Goal: Task Accomplishment & Management: Manage account settings

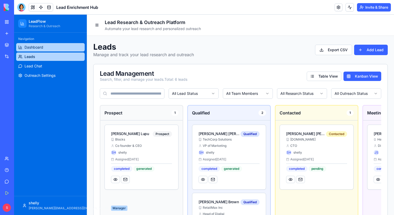
click at [44, 49] on link "Dashboard" at bounding box center [50, 47] width 69 height 8
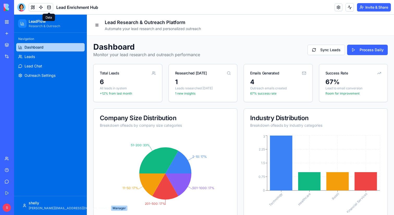
click at [49, 8] on link at bounding box center [49, 7] width 8 height 8
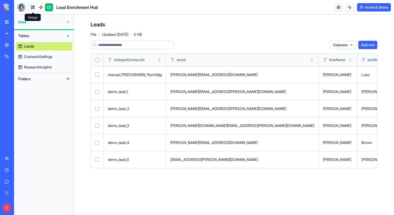
click at [33, 7] on link at bounding box center [33, 7] width 8 height 8
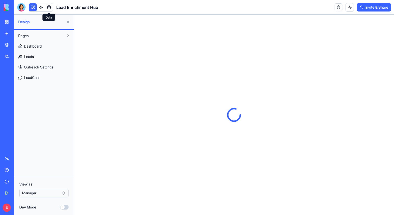
click at [50, 7] on link at bounding box center [49, 7] width 8 height 8
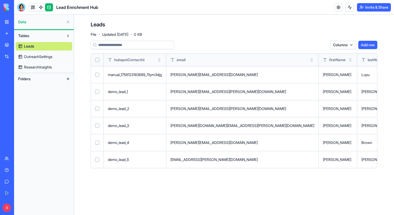
click at [0, 0] on button at bounding box center [0, 0] width 0 height 0
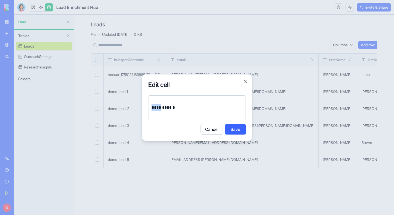
drag, startPoint x: 162, startPoint y: 108, endPoint x: 145, endPoint y: 108, distance: 16.7
click at [145, 108] on div "**********" at bounding box center [197, 107] width 111 height 67
drag, startPoint x: 167, startPoint y: 108, endPoint x: 150, endPoint y: 108, distance: 16.7
click at [150, 108] on div "**********" at bounding box center [197, 107] width 98 height 25
copy p "*******"
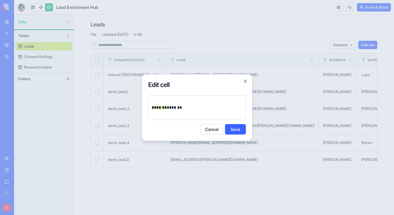
click at [238, 128] on button "Save" at bounding box center [235, 129] width 21 height 10
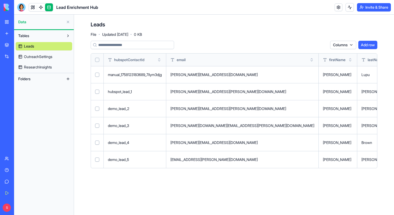
click at [0, 0] on button at bounding box center [0, 0] width 0 height 0
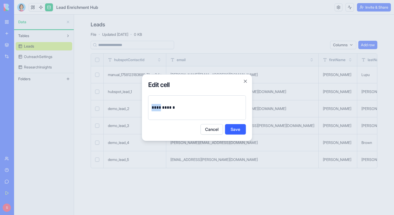
drag, startPoint x: 162, startPoint y: 108, endPoint x: 151, endPoint y: 108, distance: 10.7
click at [151, 108] on div "**********" at bounding box center [197, 107] width 98 height 25
click at [232, 130] on button "Save" at bounding box center [235, 129] width 21 height 10
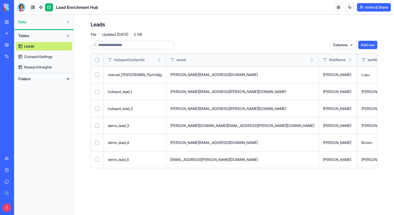
click at [0, 0] on button at bounding box center [0, 0] width 0 height 0
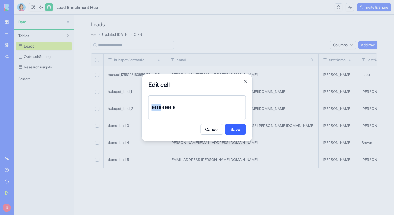
drag, startPoint x: 162, startPoint y: 108, endPoint x: 146, endPoint y: 108, distance: 15.9
click at [146, 108] on div "**********" at bounding box center [197, 107] width 111 height 67
click at [234, 128] on button "Save" at bounding box center [235, 129] width 21 height 10
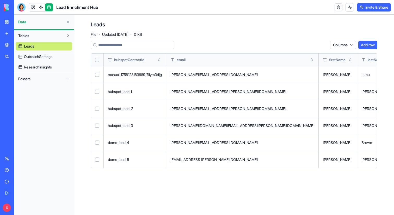
click at [0, 0] on button at bounding box center [0, 0] width 0 height 0
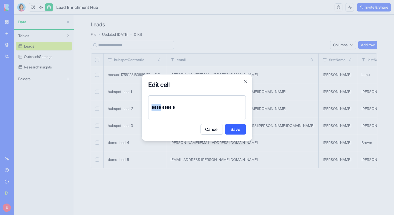
drag, startPoint x: 162, startPoint y: 107, endPoint x: 149, endPoint y: 107, distance: 13.0
click at [149, 107] on div "**********" at bounding box center [197, 107] width 98 height 25
click at [241, 128] on button "Save" at bounding box center [235, 129] width 21 height 10
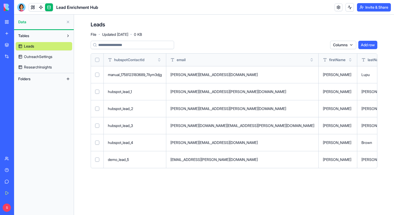
click at [0, 0] on button at bounding box center [0, 0] width 0 height 0
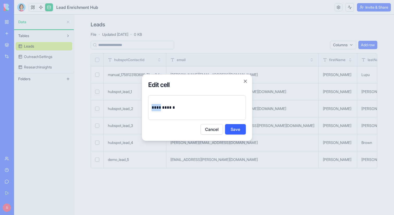
drag, startPoint x: 162, startPoint y: 107, endPoint x: 148, endPoint y: 107, distance: 13.8
click at [148, 107] on div "**********" at bounding box center [197, 107] width 98 height 25
click at [231, 128] on button "Save" at bounding box center [235, 129] width 21 height 10
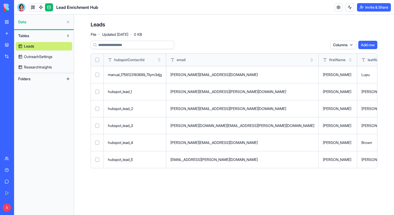
click at [68, 78] on button at bounding box center [68, 79] width 8 height 8
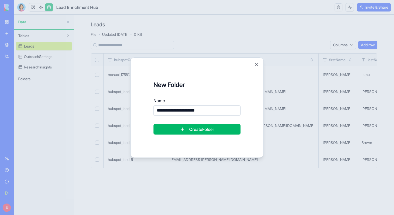
drag, startPoint x: 210, startPoint y: 112, endPoint x: 156, endPoint y: 111, distance: 53.7
click at [156, 111] on input "**********" at bounding box center [197, 110] width 87 height 10
type input "**********"
click at [189, 128] on button "Create Folder" at bounding box center [197, 129] width 87 height 10
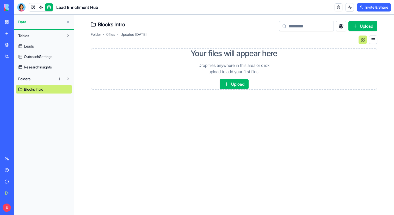
click at [231, 84] on button "Upload" at bounding box center [234, 84] width 29 height 10
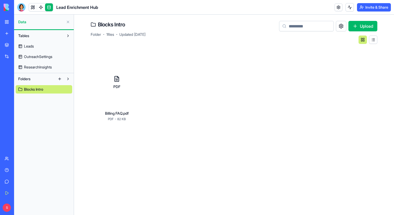
click at [361, 25] on button "Upload" at bounding box center [362, 26] width 29 height 10
click at [362, 25] on button "Upload" at bounding box center [362, 26] width 29 height 10
click at [37, 65] on span "ResearchInsights" at bounding box center [38, 66] width 28 height 5
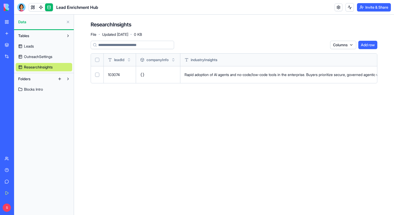
click at [36, 88] on span "Blocks Intro" at bounding box center [33, 89] width 19 height 5
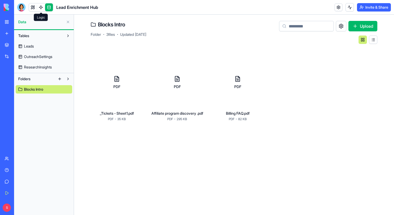
click at [41, 8] on span at bounding box center [41, 7] width 15 height 15
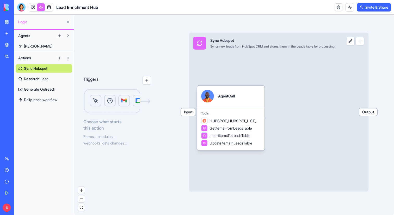
click at [240, 70] on div "Input Sync Hubspot Syncs new leads from HubSpot CRM and stores them in the Lead…" at bounding box center [278, 112] width 179 height 158
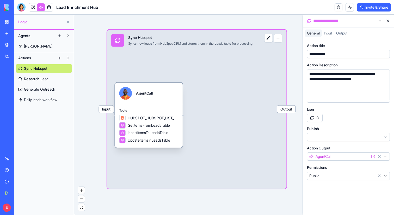
click at [141, 98] on div "AgentCall" at bounding box center [144, 93] width 17 height 13
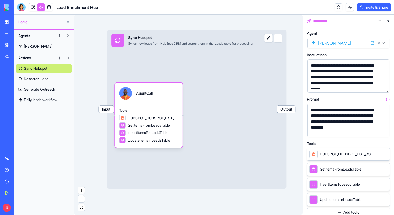
click at [384, 86] on button "button" at bounding box center [384, 87] width 8 height 8
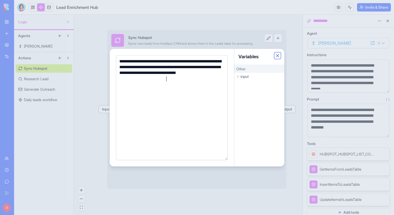
click at [278, 53] on button "Close" at bounding box center [277, 55] width 5 height 5
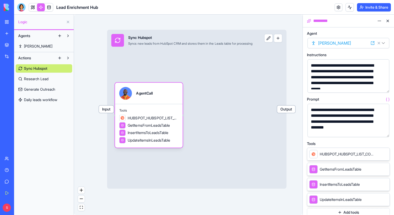
click at [385, 132] on button "button" at bounding box center [384, 131] width 8 height 8
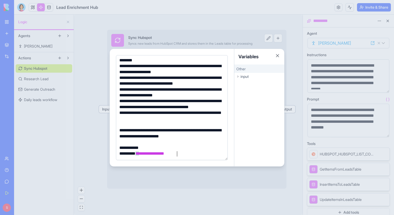
scroll to position [22, 0]
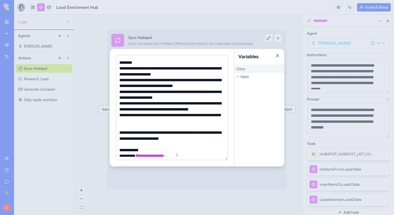
click at [211, 139] on div "**********" at bounding box center [171, 136] width 107 height 12
click at [278, 54] on button "Close" at bounding box center [277, 55] width 5 height 5
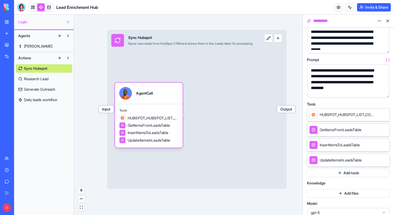
scroll to position [44, 0]
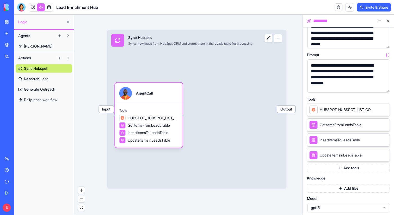
click at [349, 169] on button "Add tools" at bounding box center [348, 167] width 83 height 8
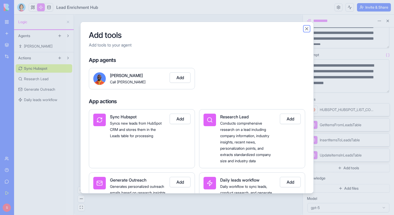
click at [306, 27] on button "Close" at bounding box center [306, 28] width 5 height 5
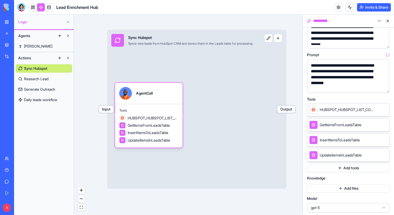
click at [353, 166] on button "Add tools" at bounding box center [348, 167] width 83 height 8
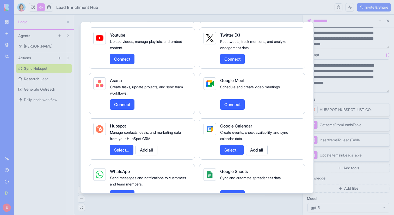
scroll to position [723, 0]
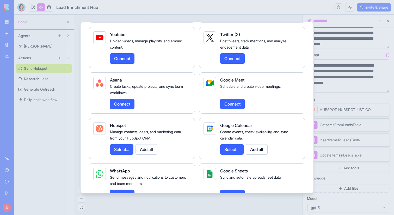
click at [119, 154] on button "Select..." at bounding box center [121, 149] width 23 height 10
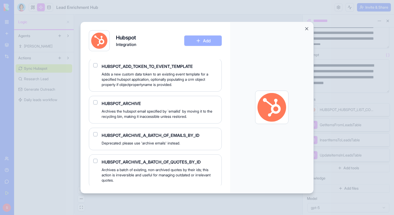
scroll to position [0, 0]
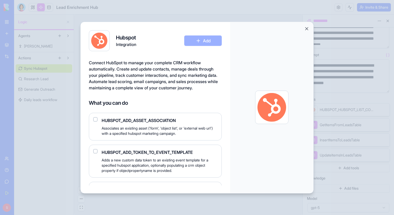
click at [307, 30] on button "Close" at bounding box center [306, 28] width 5 height 5
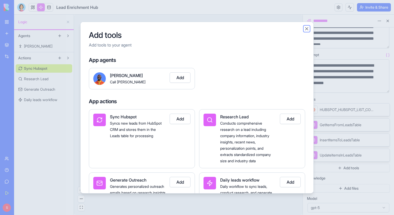
click at [307, 26] on button "Close" at bounding box center [306, 28] width 5 height 5
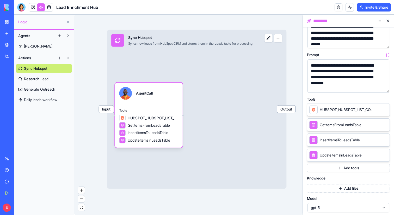
click at [388, 20] on button at bounding box center [388, 21] width 8 height 8
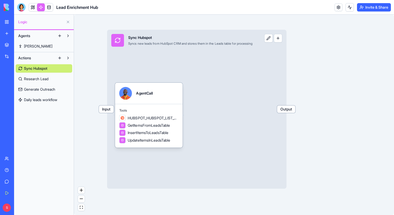
click at [29, 78] on span "Research Lead" at bounding box center [36, 78] width 25 height 5
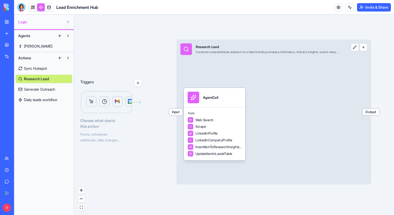
click at [234, 59] on div "Input Research Lead Conducts comprehensive research on a lead including company…" at bounding box center [273, 111] width 195 height 144
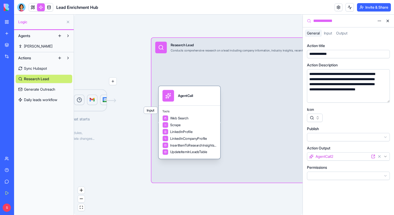
click at [186, 95] on div "AgentCall" at bounding box center [185, 95] width 15 height 5
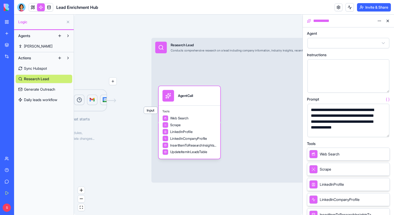
click at [385, 130] on button "button" at bounding box center [384, 131] width 8 height 8
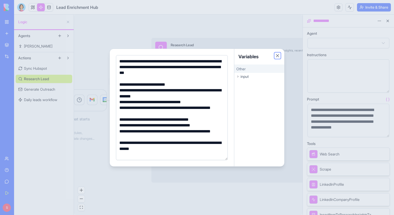
click at [275, 54] on button "Close" at bounding box center [277, 55] width 5 height 5
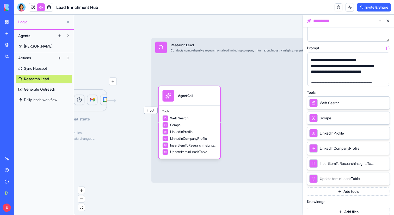
scroll to position [51, 0]
click at [341, 191] on button "Add tools" at bounding box center [348, 191] width 83 height 8
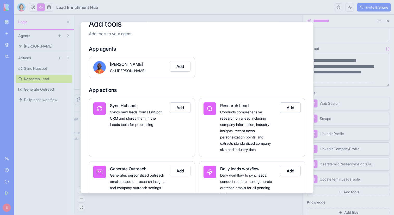
scroll to position [0, 0]
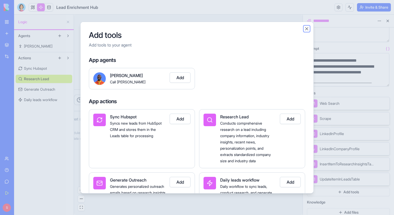
click at [308, 28] on button "Close" at bounding box center [306, 28] width 5 height 5
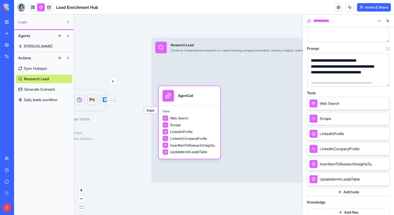
click at [382, 79] on button "button" at bounding box center [384, 81] width 8 height 8
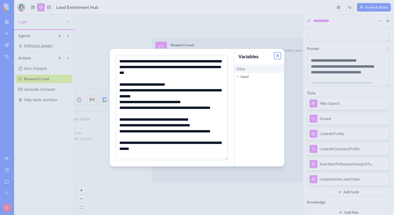
click at [278, 55] on button "Close" at bounding box center [277, 55] width 5 height 5
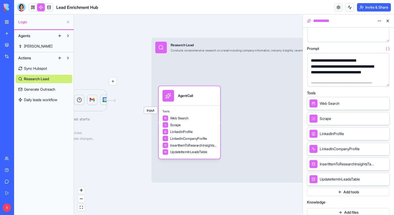
click at [385, 22] on button at bounding box center [388, 21] width 8 height 8
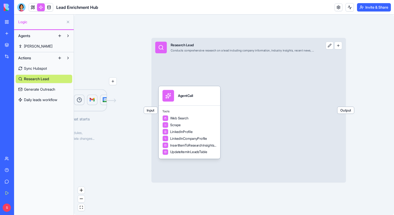
click at [36, 89] on span "Generate Outreach" at bounding box center [39, 89] width 31 height 5
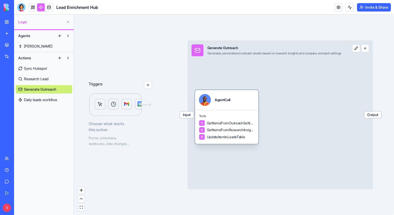
click at [217, 104] on div "AgentCall" at bounding box center [223, 100] width 16 height 12
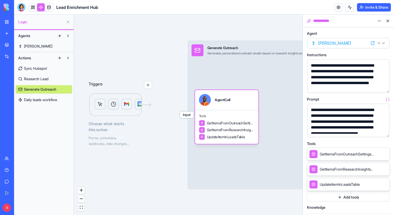
click at [385, 86] on button "button" at bounding box center [384, 87] width 8 height 8
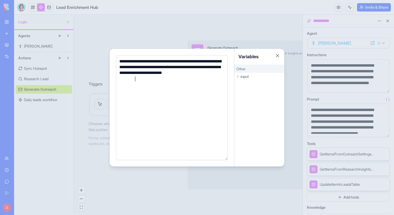
click at [380, 92] on div at bounding box center [197, 107] width 394 height 215
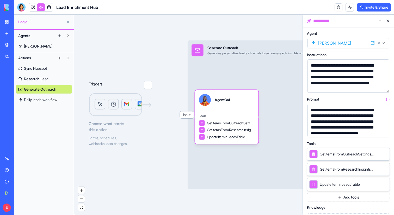
click at [384, 131] on button "button" at bounding box center [384, 131] width 8 height 8
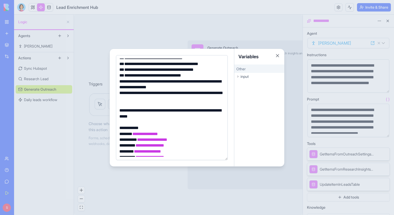
scroll to position [77, 0]
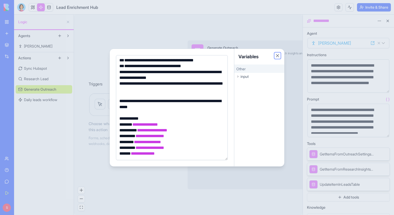
click at [276, 55] on button "Close" at bounding box center [277, 55] width 5 height 5
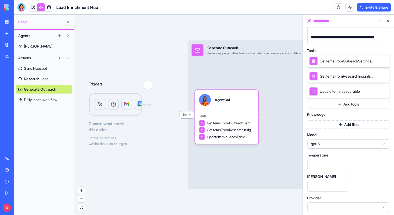
scroll to position [94, 0]
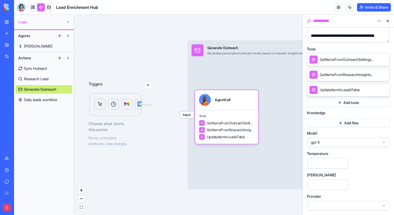
click at [368, 141] on span "gpt-5" at bounding box center [345, 141] width 69 height 5
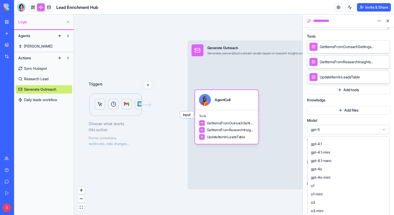
scroll to position [0, 0]
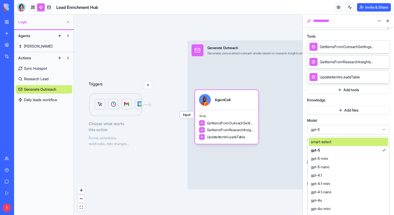
click at [363, 131] on span "gpt-5" at bounding box center [345, 129] width 69 height 5
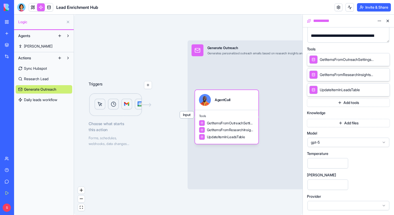
scroll to position [94, 0]
click at [346, 123] on button "Add files" at bounding box center [348, 123] width 83 height 8
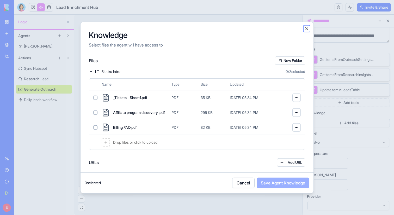
click at [306, 29] on button "Close" at bounding box center [306, 28] width 5 height 5
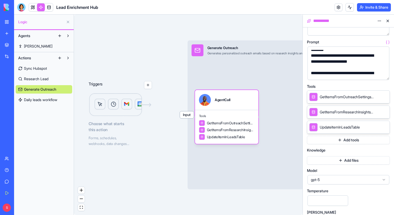
scroll to position [0, 0]
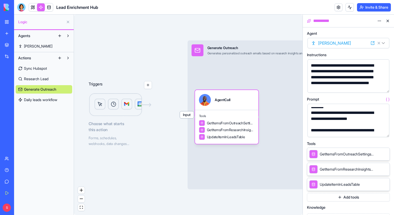
click at [389, 21] on button at bounding box center [388, 21] width 8 height 8
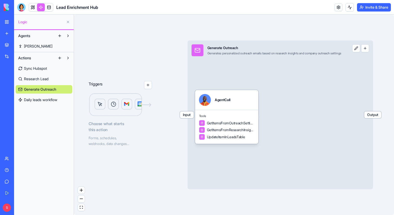
click at [44, 98] on span "Daily leads workflow" at bounding box center [40, 99] width 33 height 5
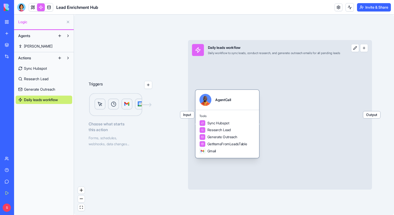
click at [222, 103] on div "AgentCall" at bounding box center [223, 100] width 16 height 12
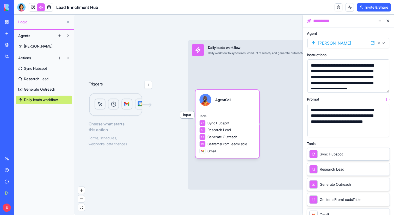
click at [385, 88] on button "button" at bounding box center [384, 87] width 8 height 8
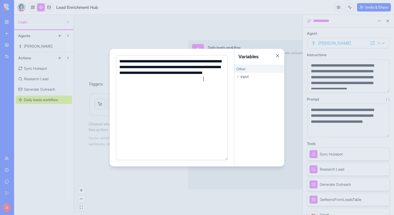
click at [275, 56] on div "Variables" at bounding box center [259, 57] width 50 height 16
click at [276, 54] on button "Close" at bounding box center [277, 55] width 5 height 5
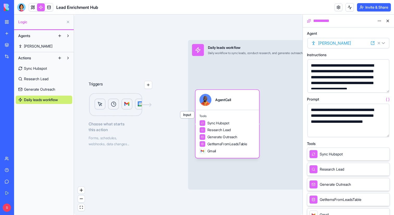
click at [389, 20] on button at bounding box center [388, 21] width 8 height 8
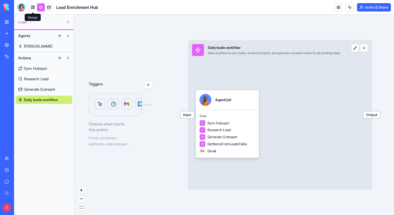
click at [34, 6] on link at bounding box center [33, 7] width 8 height 8
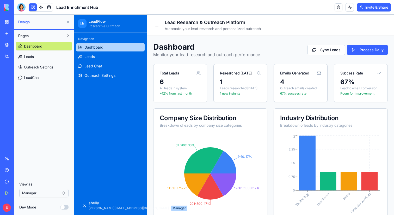
click at [67, 21] on button at bounding box center [68, 22] width 8 height 8
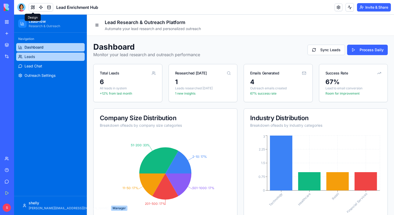
click at [44, 55] on link "Leads" at bounding box center [50, 56] width 69 height 8
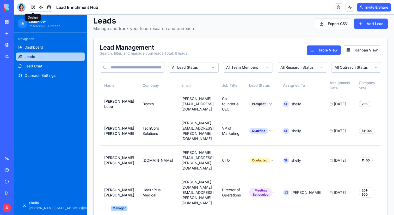
scroll to position [32, 0]
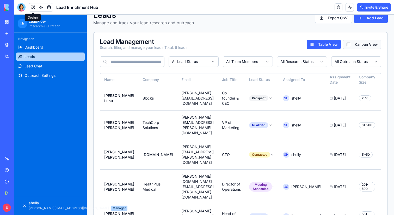
click at [371, 43] on button "Kanban View" at bounding box center [362, 44] width 38 height 9
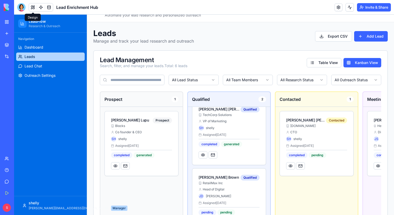
scroll to position [0, 0]
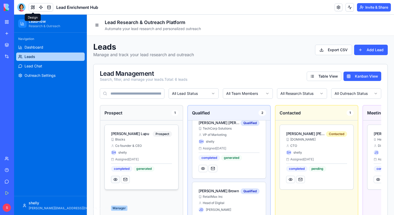
click at [116, 179] on button at bounding box center [115, 178] width 9 height 7
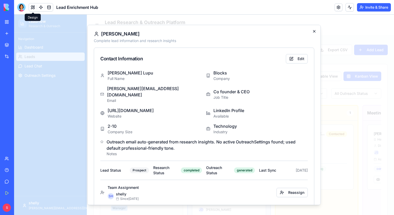
click at [314, 30] on icon "button" at bounding box center [314, 31] width 4 height 4
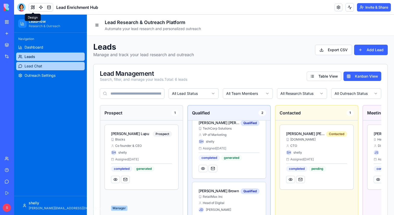
click at [29, 69] on link "Lead Chat" at bounding box center [50, 66] width 69 height 8
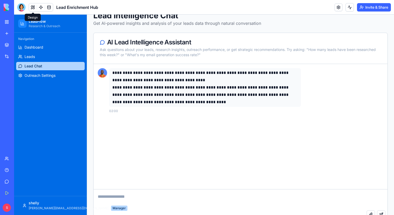
scroll to position [44, 0]
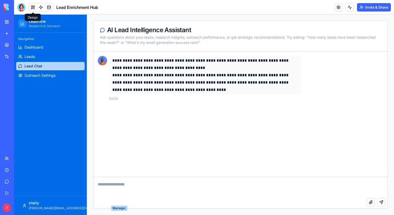
click at [143, 183] on textarea at bounding box center [241, 187] width 294 height 21
click at [48, 76] on span "Outreach Settings" at bounding box center [40, 75] width 31 height 5
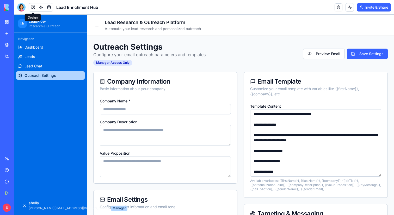
click at [125, 106] on input "Company Name *" at bounding box center [165, 109] width 131 height 10
click at [178, 134] on textarea "Company Description" at bounding box center [165, 135] width 131 height 21
click at [46, 45] on link "Dashboard" at bounding box center [50, 47] width 69 height 8
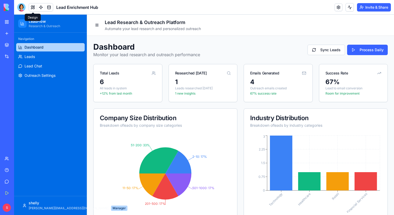
click at [32, 8] on button at bounding box center [33, 7] width 8 height 8
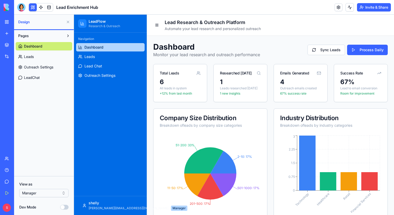
click at [44, 194] on html "BETA My Workspace New app Marketplace Integrations Recent Herbal Wellness Porta…" at bounding box center [197, 107] width 394 height 215
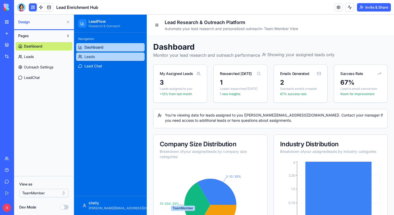
click at [95, 55] on link "Leads" at bounding box center [110, 56] width 69 height 8
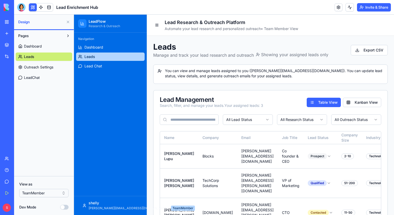
click at [57, 194] on html "BETA My Workspace New app Marketplace Integrations Recent Herbal Wellness Porta…" at bounding box center [197, 107] width 394 height 215
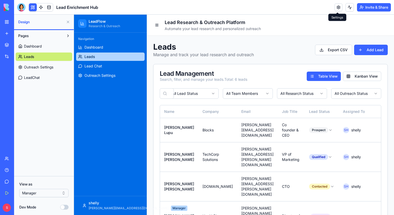
click at [338, 6] on link at bounding box center [339, 7] width 8 height 8
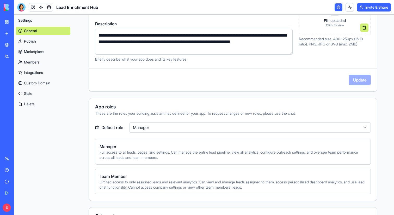
scroll to position [107, 0]
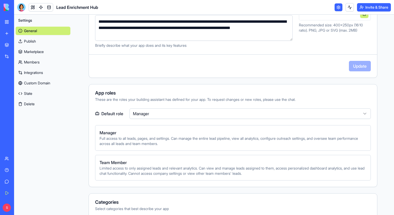
click at [36, 41] on link "Publish" at bounding box center [43, 41] width 55 height 8
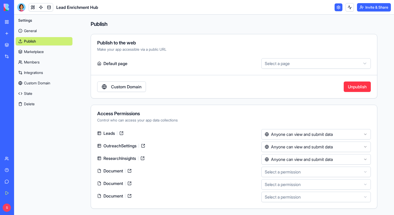
scroll to position [1, 0]
click at [32, 9] on link at bounding box center [33, 7] width 8 height 8
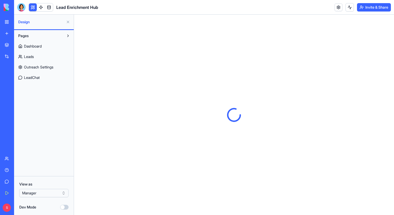
click at [68, 22] on button at bounding box center [68, 22] width 8 height 8
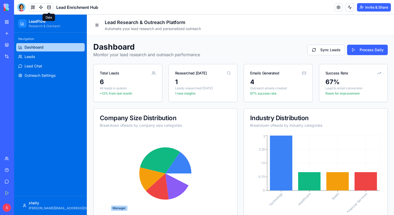
click at [49, 7] on link at bounding box center [49, 7] width 8 height 8
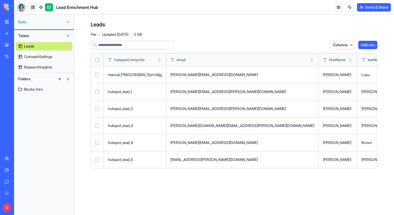
click at [46, 56] on span "OutreachSettings" at bounding box center [38, 56] width 28 height 5
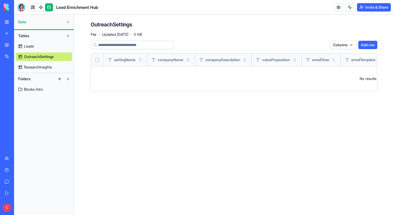
click at [41, 68] on span "ResearchInsights" at bounding box center [38, 66] width 28 height 5
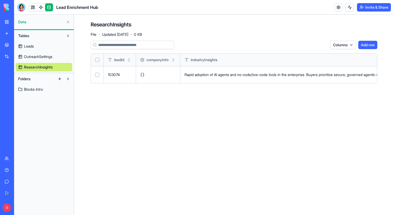
click at [34, 89] on span "Blocks Intro" at bounding box center [33, 89] width 19 height 5
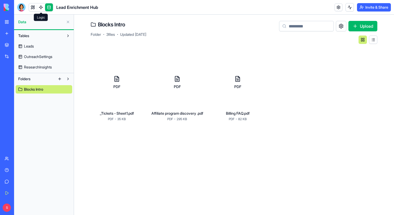
click at [42, 8] on link at bounding box center [41, 7] width 8 height 8
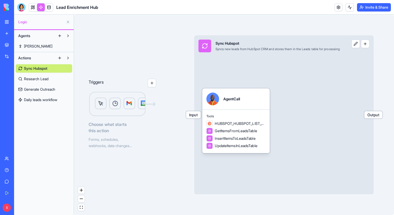
click at [238, 71] on div "Input Sync Hubspot Syncs new leads from HubSpot CRM and stores them in the Lead…" at bounding box center [283, 114] width 179 height 158
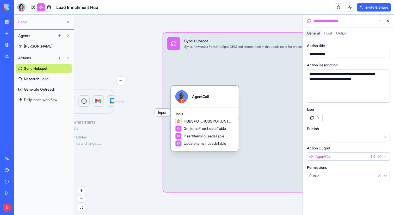
click at [221, 100] on div "AgentCall" at bounding box center [204, 96] width 59 height 13
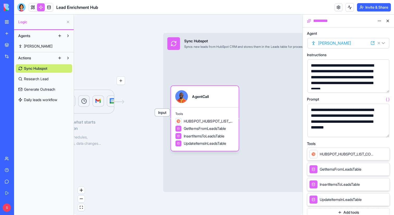
click at [383, 86] on button "button" at bounding box center [384, 87] width 8 height 8
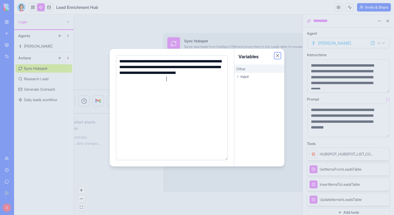
click at [277, 54] on button "Close" at bounding box center [277, 55] width 5 height 5
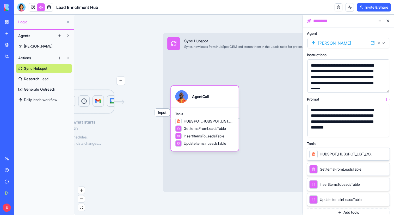
click at [384, 131] on button "button" at bounding box center [384, 131] width 8 height 8
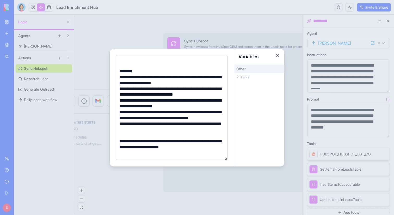
scroll to position [25, 0]
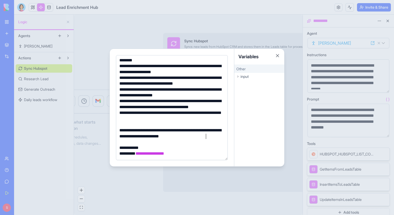
click at [209, 135] on div "**********" at bounding box center [171, 133] width 107 height 12
click at [277, 55] on button "Close" at bounding box center [277, 55] width 5 height 5
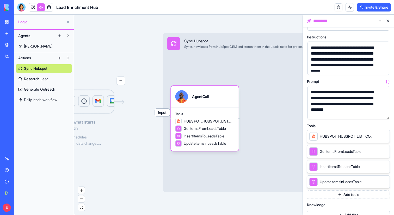
scroll to position [23, 0]
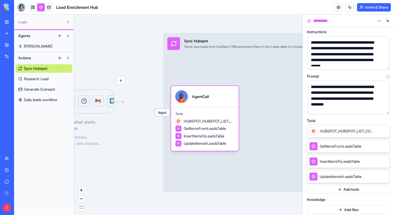
click at [348, 189] on button "Add tools" at bounding box center [348, 189] width 83 height 8
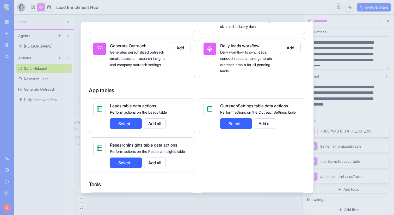
scroll to position [0, 0]
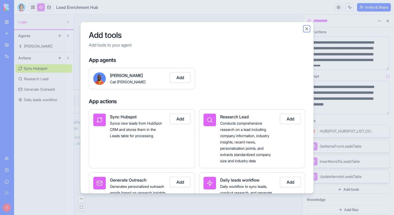
click at [305, 28] on button "Close" at bounding box center [306, 28] width 5 height 5
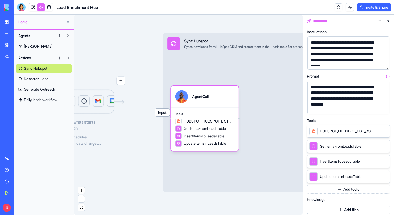
click at [339, 188] on button "Add tools" at bounding box center [348, 189] width 83 height 8
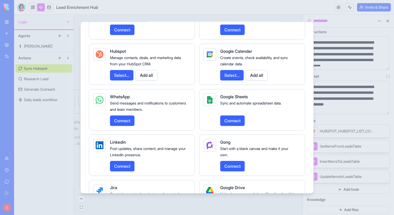
scroll to position [805, 0]
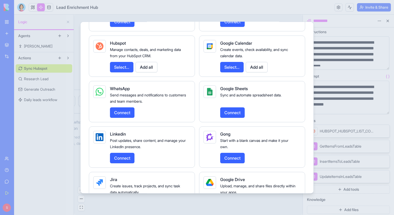
click at [126, 71] on button "Select..." at bounding box center [121, 67] width 23 height 10
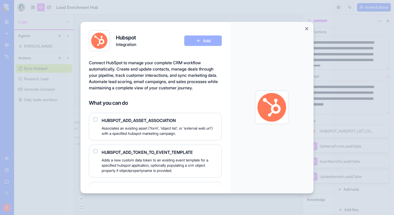
click at [306, 29] on button "Close" at bounding box center [306, 28] width 5 height 5
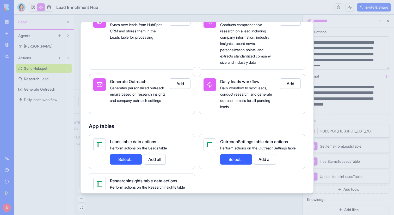
scroll to position [0, 0]
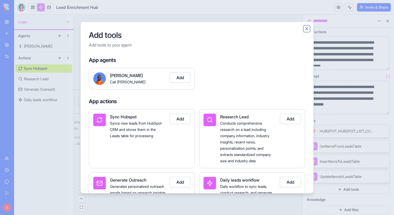
click at [307, 28] on button "Close" at bounding box center [306, 28] width 5 height 5
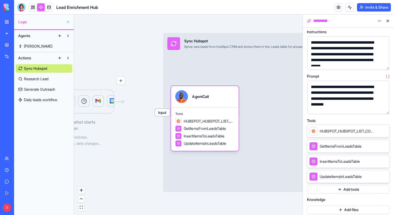
click at [388, 22] on button at bounding box center [388, 21] width 8 height 8
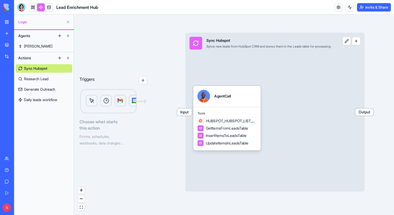
click at [144, 81] on button "button" at bounding box center [143, 80] width 8 height 8
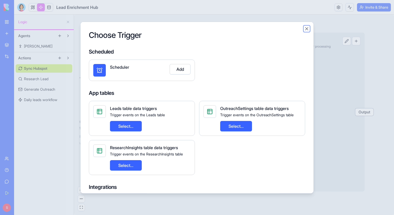
click at [307, 28] on button "Close" at bounding box center [306, 28] width 5 height 5
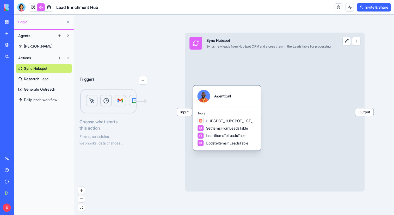
click at [216, 113] on span "Tools" at bounding box center [227, 113] width 59 height 4
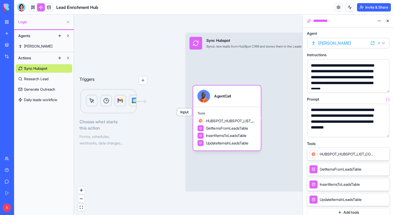
click at [385, 88] on button "button" at bounding box center [384, 87] width 8 height 8
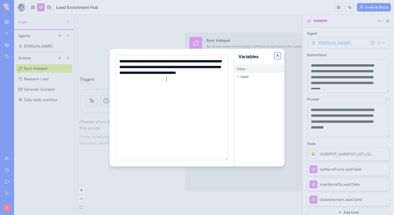
click at [278, 56] on button "Close" at bounding box center [277, 55] width 5 height 5
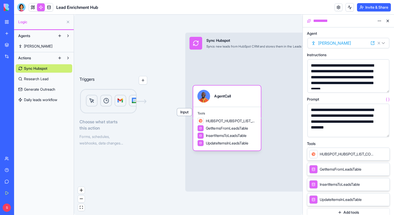
click at [39, 77] on span "Research Lead" at bounding box center [36, 78] width 25 height 5
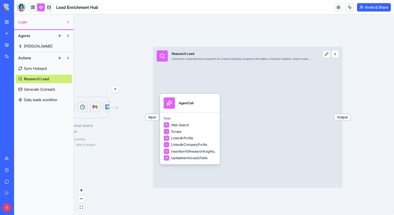
click at [203, 63] on div "Input Research Lead Conducts comprehensive research on a lead including company…" at bounding box center [234, 55] width 163 height 19
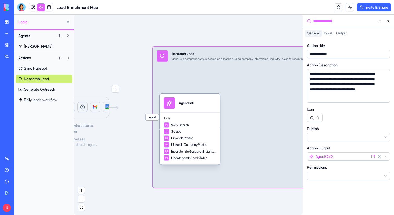
click at [202, 116] on span "Tools" at bounding box center [190, 118] width 53 height 4
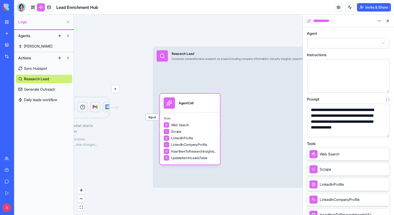
click at [385, 132] on button "button" at bounding box center [384, 131] width 8 height 8
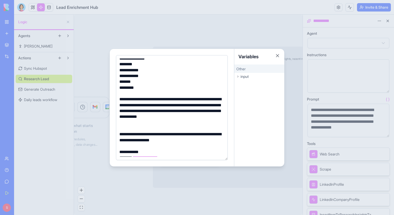
scroll to position [249, 0]
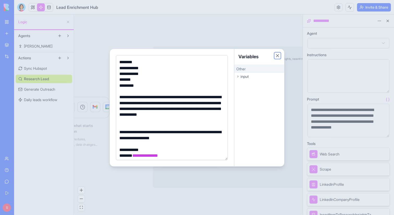
click at [278, 55] on button "Close" at bounding box center [277, 55] width 5 height 5
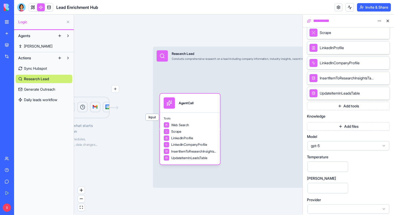
scroll to position [138, 0]
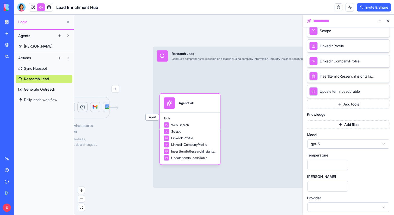
click at [333, 126] on button "Add files" at bounding box center [348, 124] width 83 height 8
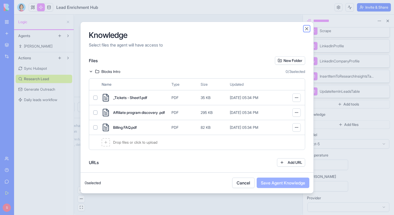
click at [306, 29] on button "Close" at bounding box center [306, 28] width 5 height 5
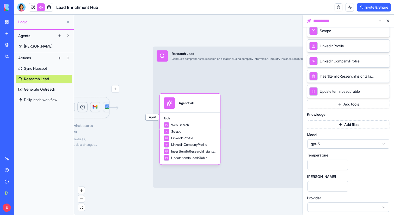
scroll to position [140, 0]
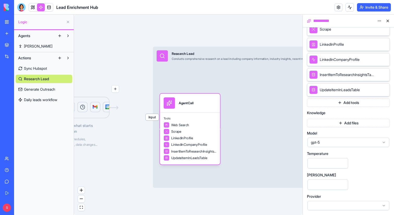
click at [368, 143] on span "gpt-5" at bounding box center [345, 141] width 69 height 5
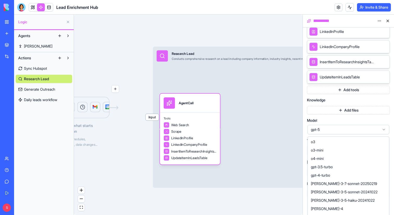
scroll to position [0, 0]
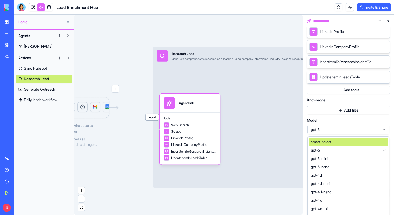
click at [371, 128] on span "gpt-5" at bounding box center [345, 129] width 69 height 5
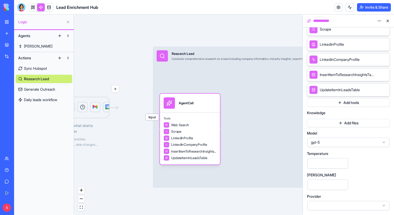
click at [388, 20] on button at bounding box center [388, 21] width 8 height 8
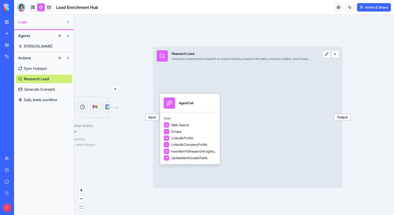
click at [35, 89] on span "Generate Outreach" at bounding box center [39, 89] width 31 height 5
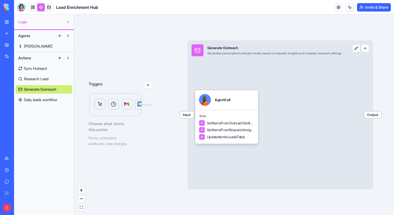
click at [200, 70] on div "Input Generate Outreach Generates personalized outreach emails based on researc…" at bounding box center [281, 114] width 186 height 149
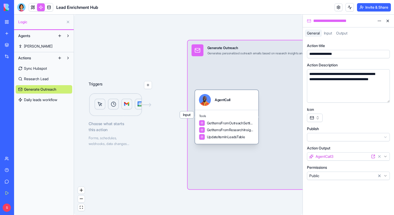
click at [227, 112] on div "Tools GetItemsFromOutreachSettingsTable GetItemsFromResearchInsightsTable Updat…" at bounding box center [226, 126] width 63 height 34
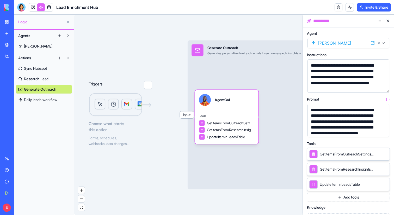
click at [384, 85] on button "button" at bounding box center [384, 87] width 8 height 8
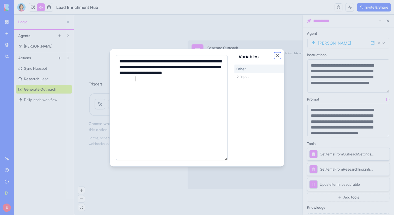
click at [277, 57] on button "Close" at bounding box center [277, 55] width 5 height 5
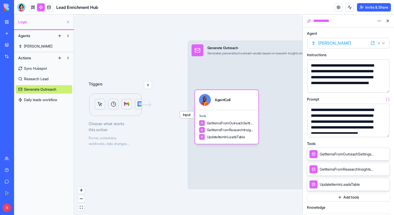
click at [386, 131] on button "button" at bounding box center [384, 131] width 8 height 8
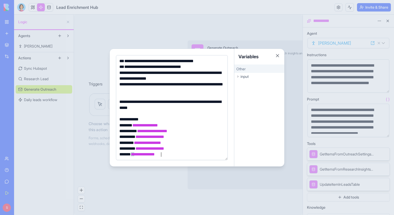
scroll to position [77, 0]
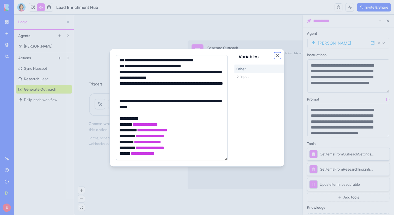
click at [277, 54] on button "Close" at bounding box center [277, 55] width 5 height 5
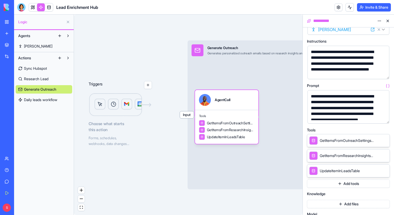
scroll to position [14, 0]
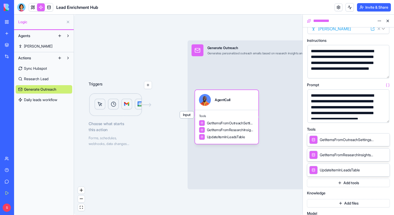
click at [41, 100] on span "Daily leads workflow" at bounding box center [40, 99] width 33 height 5
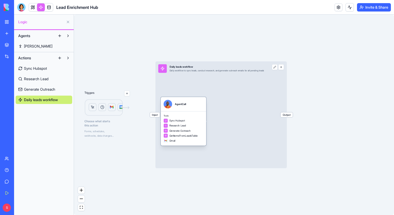
click at [175, 110] on div "AgentCall" at bounding box center [183, 104] width 45 height 14
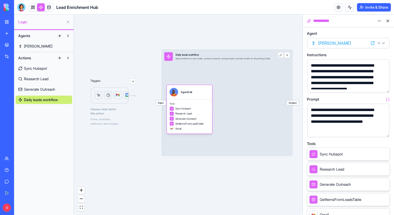
click at [388, 21] on button at bounding box center [388, 21] width 8 height 8
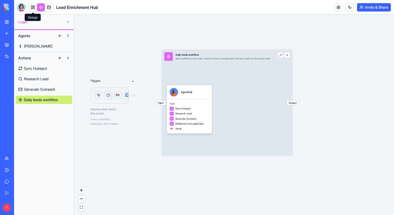
click at [33, 6] on link at bounding box center [33, 7] width 8 height 8
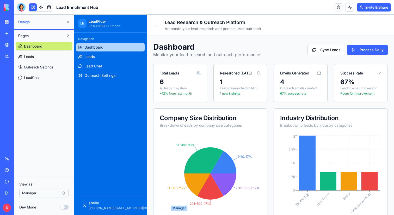
click at [68, 22] on button at bounding box center [68, 22] width 8 height 8
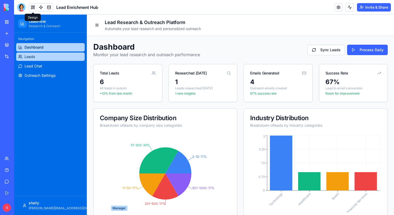
click at [42, 58] on link "Leads" at bounding box center [50, 56] width 69 height 8
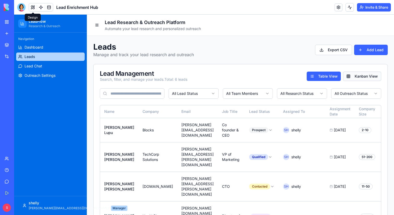
click at [369, 73] on button "Kanban View" at bounding box center [362, 75] width 38 height 9
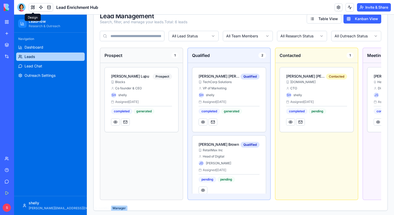
scroll to position [57, 0]
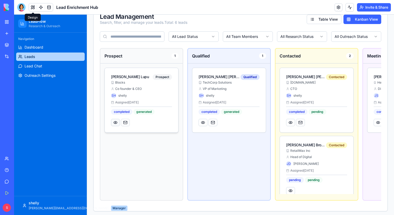
click at [114, 123] on button at bounding box center [115, 122] width 9 height 7
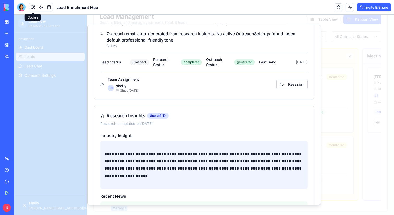
scroll to position [0, 0]
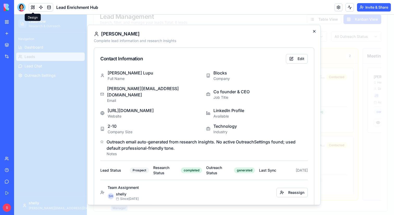
click at [314, 31] on icon "button" at bounding box center [314, 31] width 2 height 2
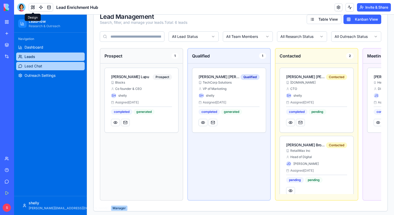
click at [46, 65] on link "Lead Chat" at bounding box center [50, 66] width 69 height 8
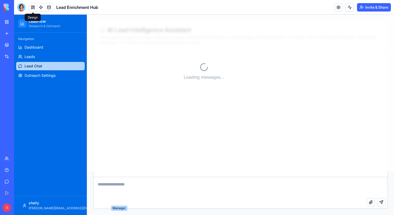
scroll to position [44, 0]
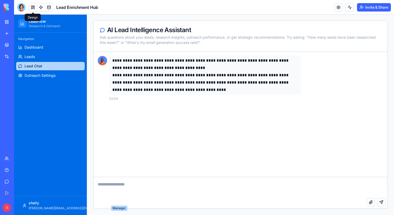
click at [134, 185] on textarea at bounding box center [241, 187] width 294 height 21
type textarea "**********"
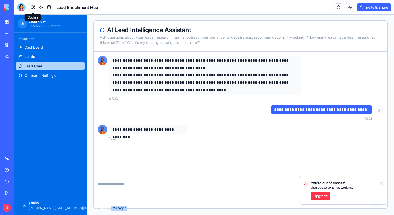
click at [382, 183] on icon "Notifications alt+T" at bounding box center [381, 183] width 4 height 4
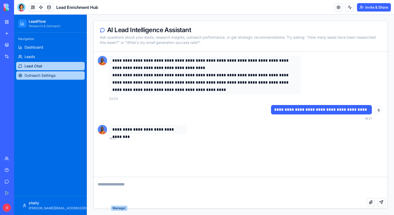
click at [33, 75] on span "Outreach Settings" at bounding box center [40, 75] width 31 height 5
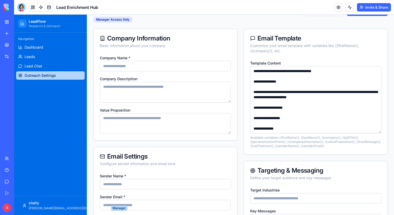
scroll to position [43, 0]
click at [129, 67] on input "Company Name *" at bounding box center [165, 66] width 131 height 10
click at [161, 51] on div "Company Information Basic information about your company" at bounding box center [166, 42] width 144 height 26
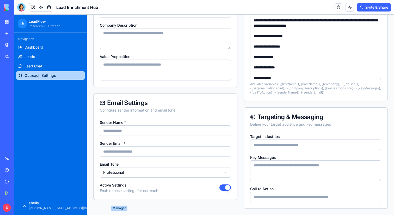
scroll to position [0, 0]
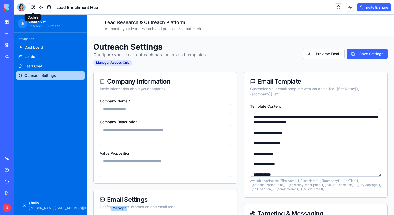
click at [33, 7] on button at bounding box center [33, 7] width 8 height 8
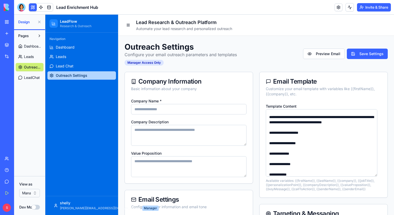
scroll to position [23, 0]
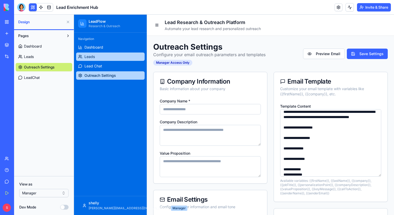
click at [100, 58] on link "Leads" at bounding box center [110, 56] width 69 height 8
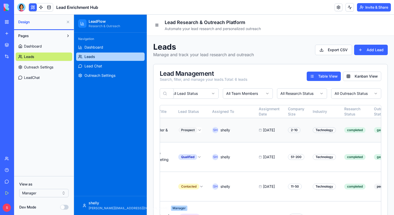
scroll to position [0, 199]
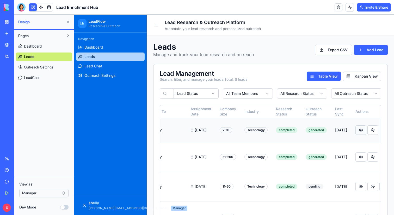
click at [356, 129] on button at bounding box center [361, 129] width 11 height 9
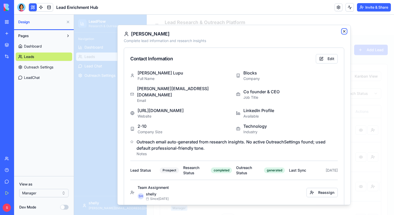
click at [344, 31] on icon "button" at bounding box center [344, 31] width 2 height 2
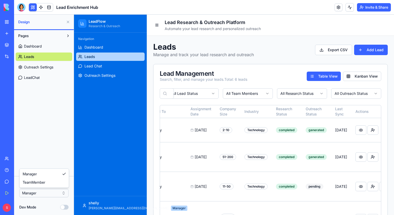
click at [40, 193] on html "BETA My Workspace New app Marketplace Integrations Recent Herbal Wellness Porta…" at bounding box center [197, 107] width 394 height 215
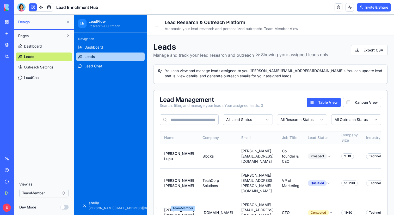
scroll to position [4, 0]
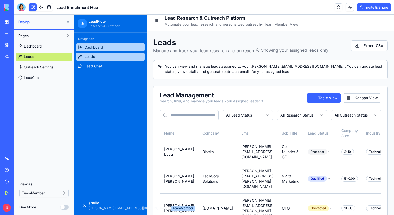
click at [108, 47] on link "Dashboard" at bounding box center [110, 47] width 69 height 8
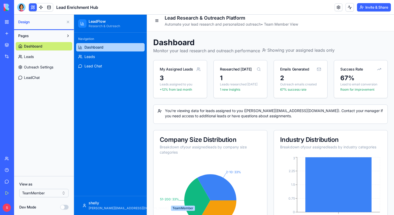
click at [52, 192] on html "BETA My Workspace New app Marketplace Integrations Recent Herbal Wellness Porta…" at bounding box center [197, 107] width 394 height 215
click at [59, 190] on html "BETA My Workspace New app Marketplace Integrations Recent Herbal Wellness Porta…" at bounding box center [197, 107] width 394 height 215
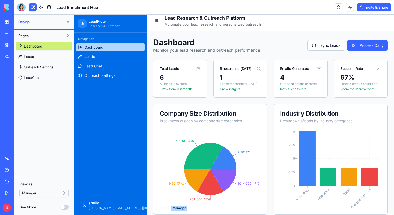
click at [339, 6] on link at bounding box center [339, 7] width 8 height 8
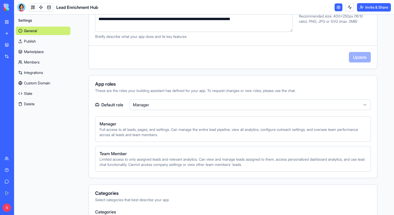
scroll to position [120, 0]
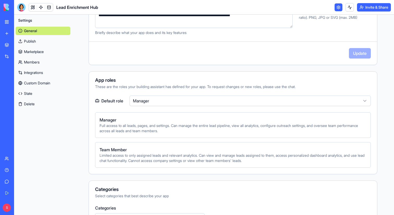
click at [26, 40] on link "Publish" at bounding box center [43, 41] width 55 height 8
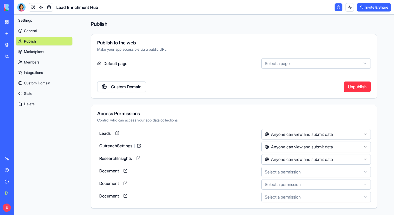
scroll to position [1, 0]
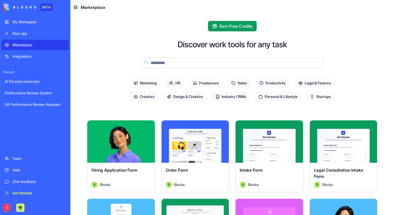
click at [188, 61] on input at bounding box center [232, 62] width 182 height 10
click at [284, 82] on span "Productivity" at bounding box center [272, 82] width 35 height 9
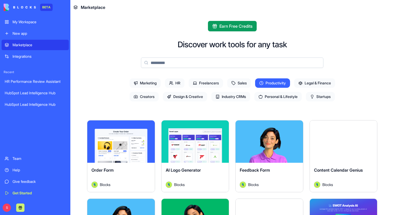
click at [276, 84] on span "Productivity" at bounding box center [272, 82] width 35 height 9
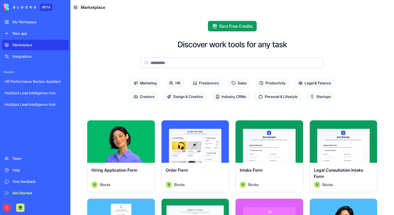
click at [26, 22] on div "My Workspace" at bounding box center [39, 21] width 53 height 5
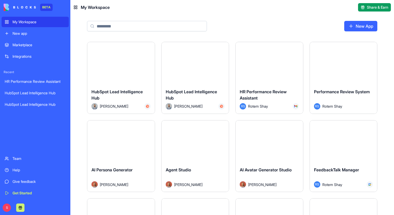
click at [28, 44] on div "Marketplace" at bounding box center [39, 44] width 53 height 5
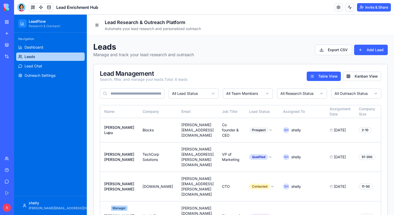
click at [15, 32] on div "New app" at bounding box center [16, 33] width 7 height 5
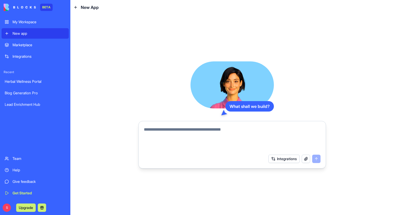
click at [194, 132] on textarea at bounding box center [232, 138] width 177 height 25
paste textarea "**********"
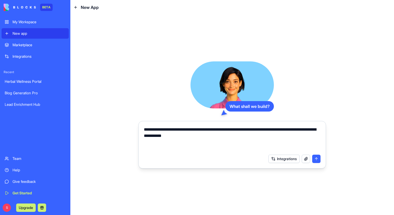
type textarea "**********"
click at [319, 160] on button "submit" at bounding box center [316, 158] width 8 height 8
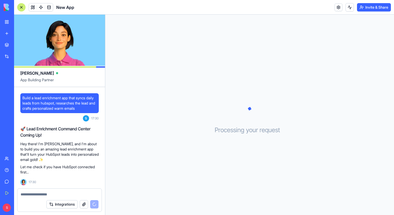
scroll to position [40, 0]
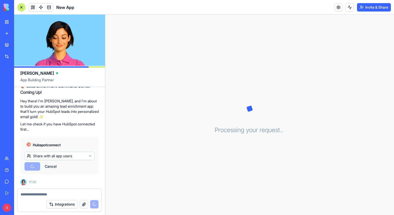
click at [83, 155] on html "BETA My Workspace New app Marketplace Integrations Recent Lead Enrichment Hub C…" at bounding box center [197, 107] width 394 height 215
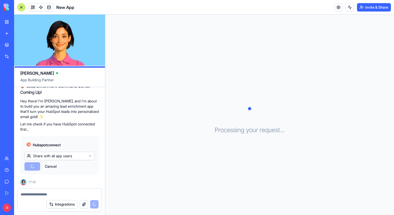
scroll to position [98, 0]
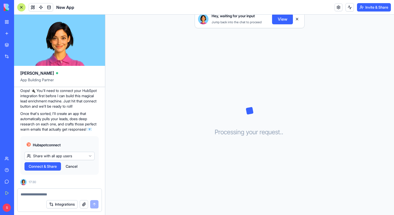
click at [34, 167] on span "Connect & Share" at bounding box center [43, 165] width 28 height 5
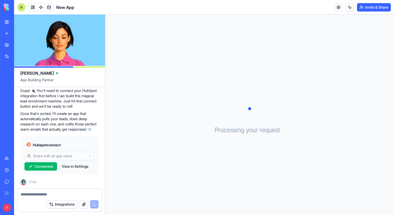
click at [12, 45] on link "Marketplace" at bounding box center [12, 45] width 21 height 10
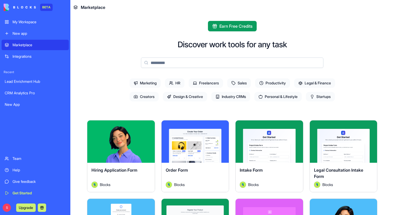
click at [14, 20] on div "My Workspace" at bounding box center [39, 21] width 53 height 5
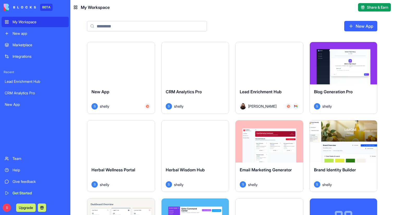
click at [26, 56] on div "Integrations" at bounding box center [39, 56] width 53 height 5
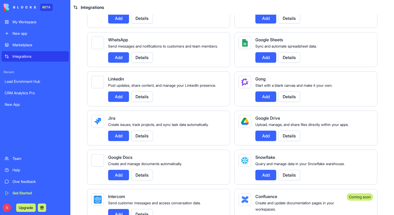
scroll to position [234, 0]
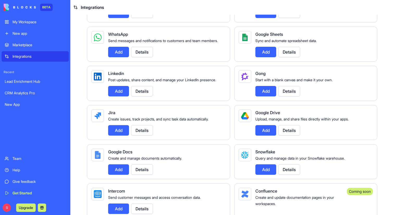
click at [140, 96] on button "Details" at bounding box center [142, 91] width 22 height 10
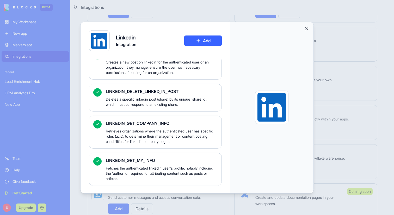
scroll to position [0, 0]
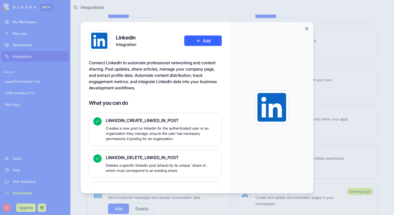
click at [307, 25] on div at bounding box center [271, 107] width 83 height 171
click at [306, 31] on button "Close" at bounding box center [306, 28] width 5 height 5
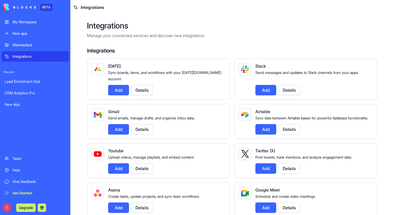
click at [25, 34] on div "New app" at bounding box center [39, 33] width 53 height 5
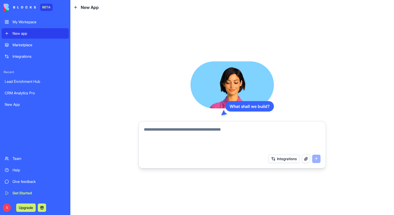
click at [149, 126] on textarea at bounding box center [232, 138] width 177 height 25
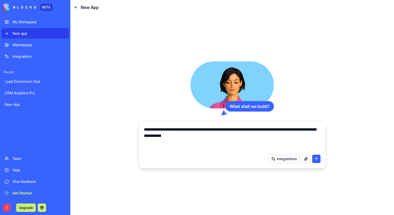
type textarea "**********"
click at [272, 160] on button "Integrations" at bounding box center [283, 158] width 31 height 8
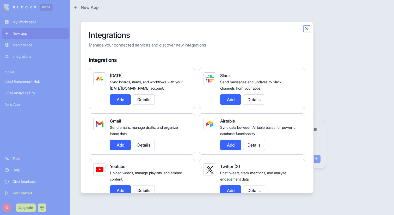
click at [306, 28] on button "Close" at bounding box center [306, 28] width 5 height 5
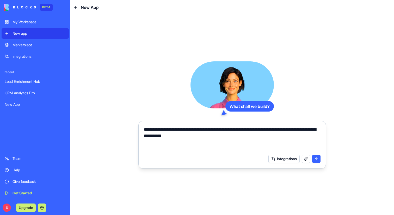
click at [296, 138] on textarea "**********" at bounding box center [232, 138] width 177 height 25
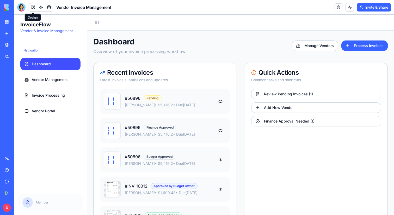
click at [80, 40] on div "Navigation Dashboard Vendor Management Invoice Processing Vendor Portal" at bounding box center [50, 114] width 73 height 149
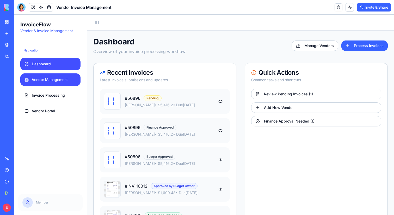
click at [64, 79] on span "Vendor Management" at bounding box center [50, 79] width 36 height 5
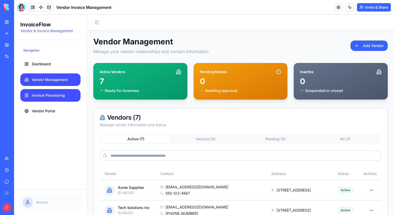
click at [56, 93] on span "Invoice Processing" at bounding box center [48, 95] width 33 height 5
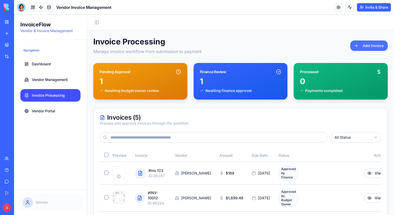
click at [362, 47] on button "Add Invoice" at bounding box center [369, 45] width 38 height 10
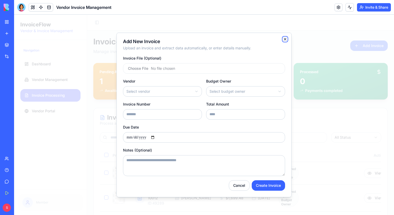
click at [284, 39] on icon "button" at bounding box center [285, 39] width 4 height 4
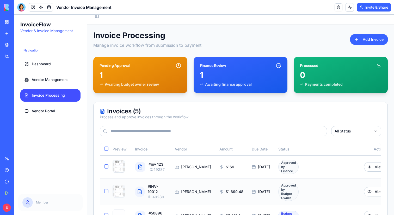
scroll to position [4, 0]
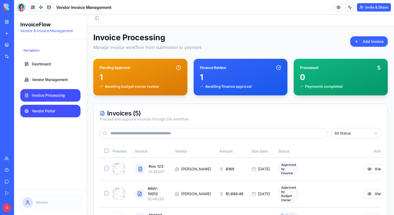
click at [52, 109] on span "Vendor Portal" at bounding box center [43, 110] width 23 height 5
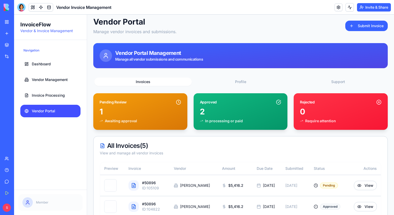
scroll to position [24, 0]
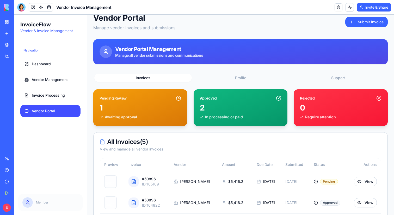
click at [333, 79] on div "Vendor Portal Manage vendor invoices and submissions. Submit Invoice Vendor Por…" at bounding box center [240, 148] width 295 height 271
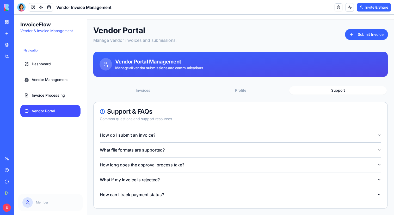
scroll to position [11, 0]
click at [156, 88] on button "Invoices" at bounding box center [142, 90] width 97 height 8
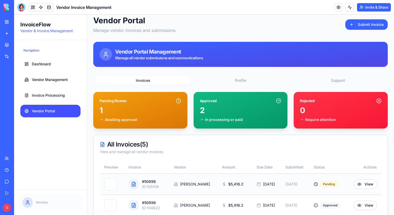
scroll to position [0, 0]
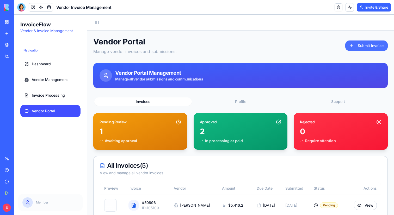
click at [379, 44] on button "Submit Invoice" at bounding box center [366, 45] width 42 height 10
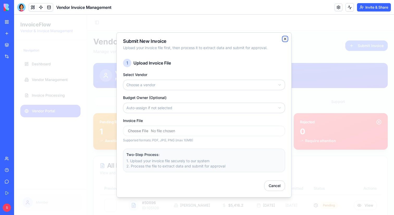
click at [286, 38] on icon "button" at bounding box center [285, 39] width 4 height 4
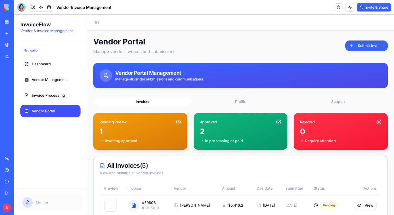
click at [373, 8] on button "Invite & Share" at bounding box center [374, 7] width 34 height 8
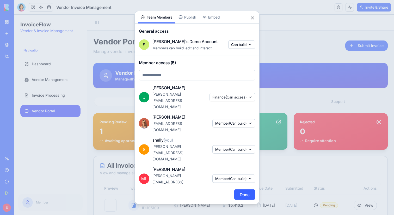
click at [191, 23] on button "Publish" at bounding box center [187, 17] width 24 height 12
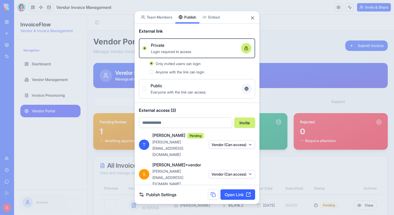
click at [163, 21] on button "Team Members" at bounding box center [157, 17] width 38 height 12
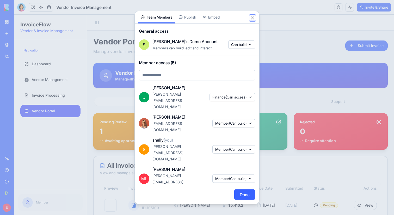
click at [250, 20] on button "Close" at bounding box center [252, 17] width 5 height 5
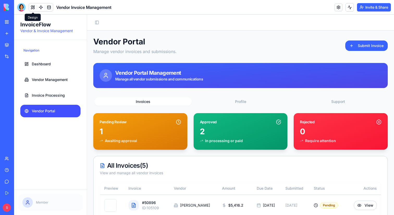
click at [32, 7] on button at bounding box center [33, 7] width 8 height 8
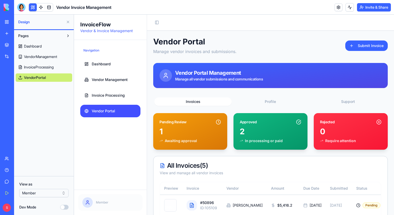
click at [54, 193] on html "BETA My Workspace New app Marketplace Integrations Recent Blog Generation Pro L…" at bounding box center [197, 107] width 394 height 215
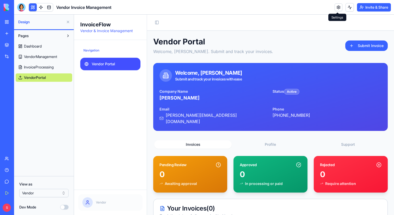
click at [61, 188] on div "View as Vendor" at bounding box center [43, 189] width 49 height 16
click at [61, 192] on html "BETA My Workspace New app Marketplace Integrations Recent Blog Generation Pro L…" at bounding box center [197, 107] width 394 height 215
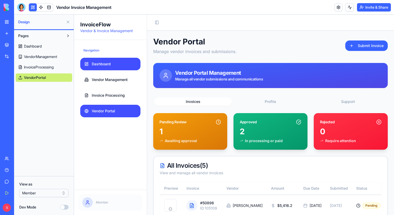
click at [99, 62] on span "Dashboard" at bounding box center [101, 63] width 19 height 5
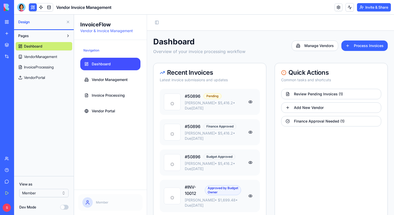
click at [69, 21] on button at bounding box center [68, 22] width 8 height 8
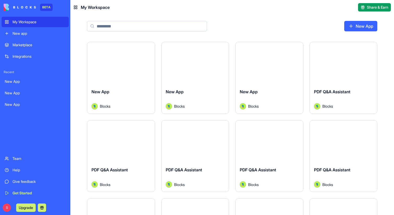
click at [132, 25] on input at bounding box center [147, 26] width 120 height 10
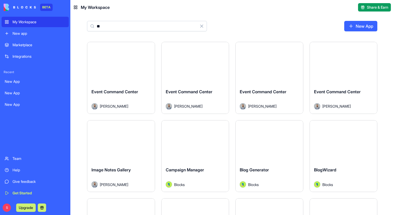
type input "*"
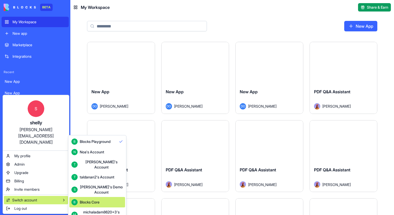
click at [91, 199] on div "Blocks Core" at bounding box center [90, 201] width 20 height 5
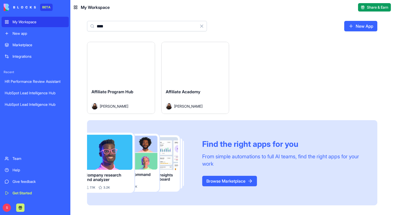
type input "****"
click at [120, 65] on button "Launch" at bounding box center [120, 63] width 39 height 10
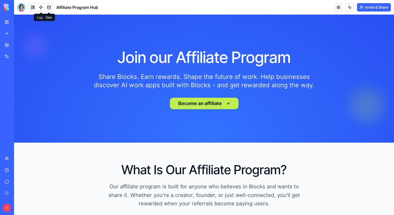
click at [51, 8] on link at bounding box center [49, 7] width 8 height 8
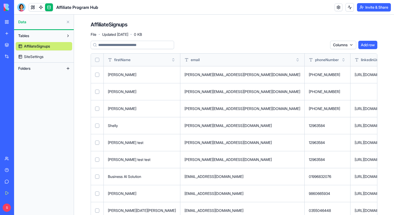
click at [40, 8] on link at bounding box center [41, 7] width 8 height 8
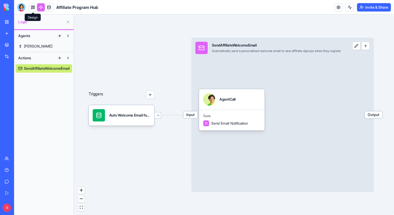
click at [35, 9] on link at bounding box center [33, 7] width 8 height 8
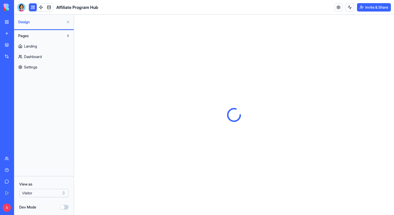
click at [34, 7] on button at bounding box center [33, 7] width 8 height 8
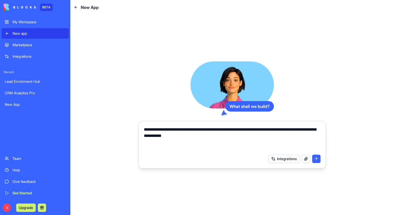
click at [26, 46] on div "Marketplace" at bounding box center [39, 44] width 53 height 5
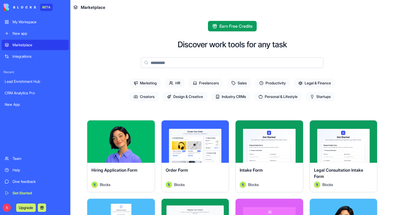
click at [272, 83] on span "Productivity" at bounding box center [272, 82] width 35 height 9
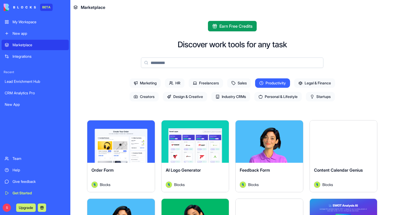
click at [275, 82] on span "Productivity" at bounding box center [272, 82] width 35 height 9
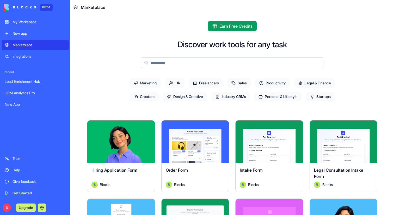
click at [28, 25] on link "My Workspace" at bounding box center [35, 22] width 67 height 10
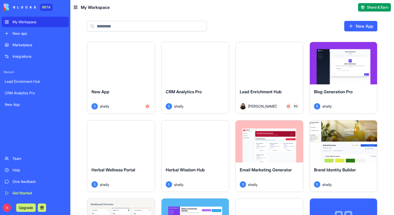
click at [26, 58] on div "Integrations" at bounding box center [39, 56] width 53 height 5
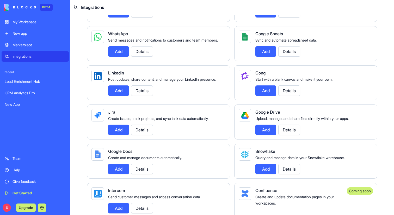
scroll to position [235, 0]
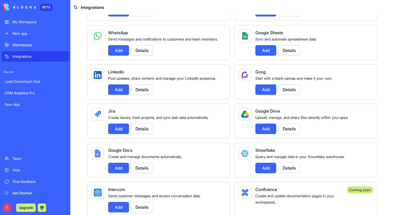
click at [147, 95] on button "Details" at bounding box center [142, 89] width 22 height 10
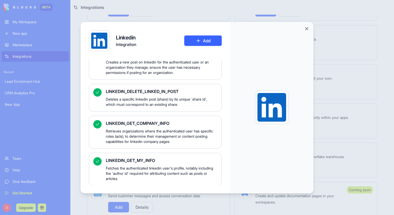
scroll to position [0, 0]
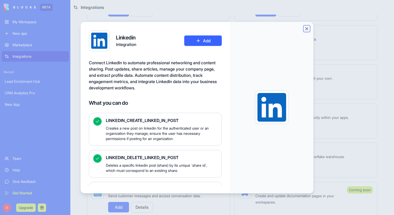
click at [307, 27] on button "Close" at bounding box center [306, 28] width 5 height 5
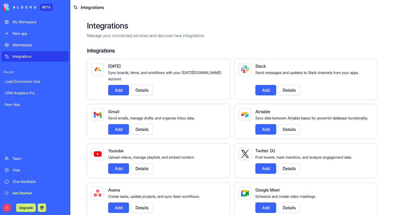
click at [31, 36] on link "New app" at bounding box center [35, 33] width 67 height 10
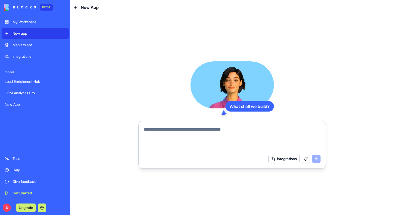
click at [210, 135] on textarea at bounding box center [232, 138] width 177 height 25
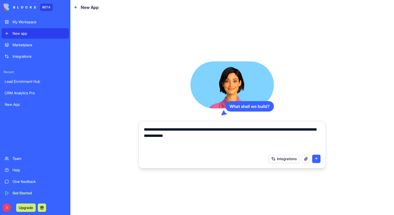
click at [148, 130] on textarea "**********" at bounding box center [232, 138] width 177 height 25
type textarea "**********"
click at [319, 158] on button "submit" at bounding box center [316, 158] width 8 height 8
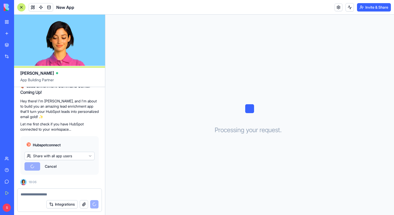
scroll to position [98, 0]
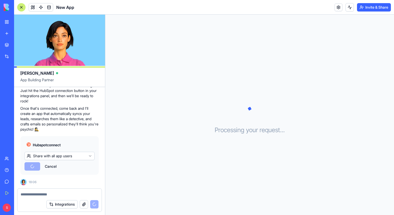
click at [77, 156] on html "BETA My Workspace New app Marketplace Integrations Recent CRM Analytics Pro Lea…" at bounding box center [197, 107] width 394 height 215
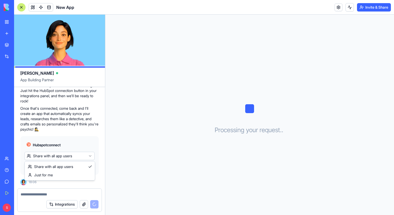
click at [78, 156] on html "BETA My Workspace New app Marketplace Integrations Recent CRM Analytics Pro Lea…" at bounding box center [197, 107] width 394 height 215
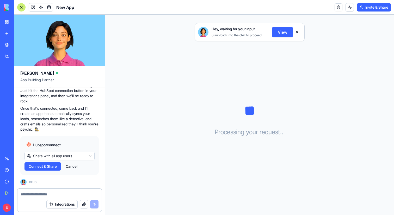
click at [42, 168] on span "Connect & Share" at bounding box center [43, 165] width 28 height 5
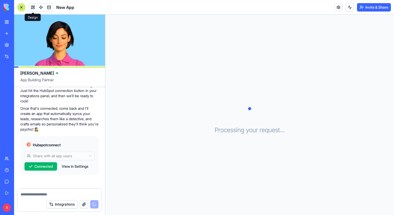
scroll to position [122, 0]
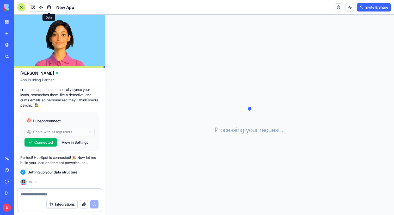
click at [50, 8] on span at bounding box center [49, 7] width 15 height 15
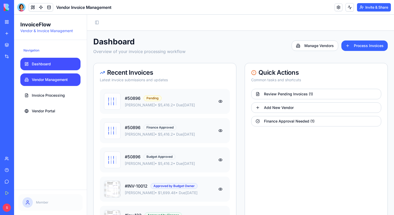
click at [47, 81] on span "Vendor Management" at bounding box center [50, 79] width 36 height 5
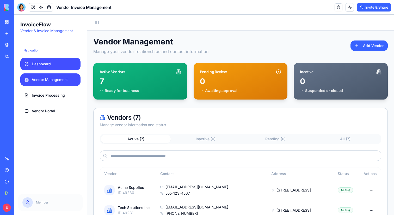
click at [46, 66] on link "Dashboard" at bounding box center [50, 64] width 60 height 13
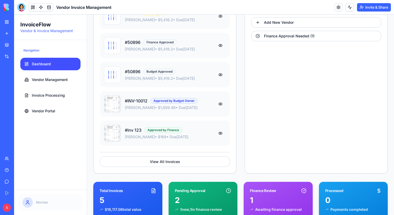
scroll to position [86, 0]
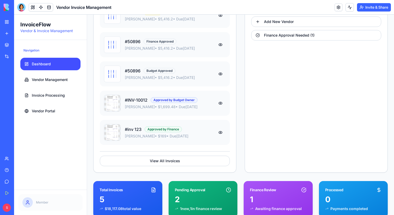
click at [222, 103] on button at bounding box center [220, 102] width 10 height 9
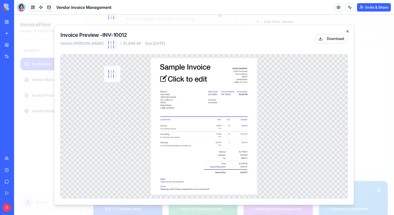
click at [349, 30] on icon "button" at bounding box center [348, 31] width 4 height 4
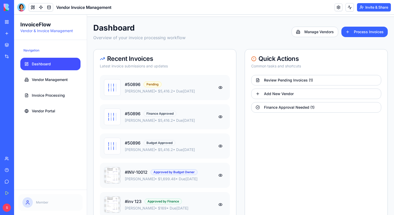
scroll to position [7, 0]
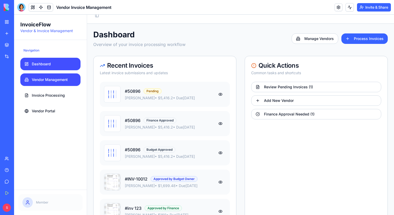
click at [59, 77] on span "Vendor Management" at bounding box center [50, 79] width 36 height 5
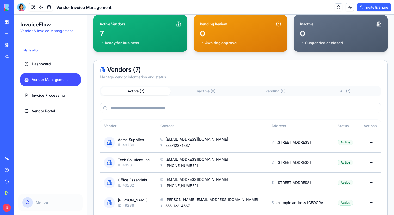
scroll to position [52, 0]
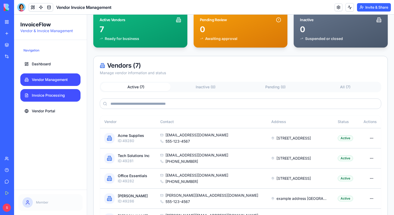
click at [49, 94] on span "Invoice Processing" at bounding box center [48, 95] width 33 height 5
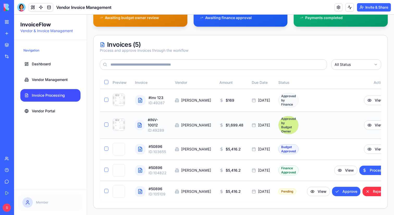
scroll to position [86, 0]
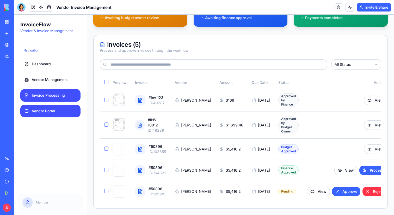
click at [49, 112] on span "Vendor Portal" at bounding box center [43, 110] width 23 height 5
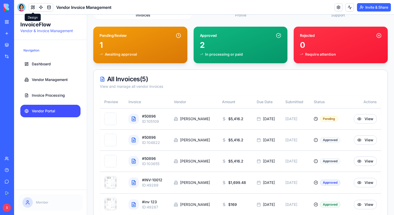
click at [32, 8] on button at bounding box center [33, 7] width 8 height 8
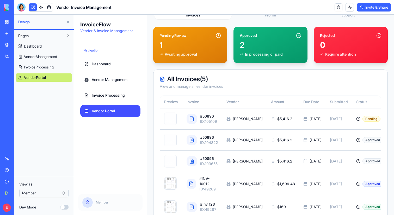
click at [47, 194] on html "BETA My Workspace New app Marketplace Integrations Recent Blog Generation Pro L…" at bounding box center [197, 107] width 394 height 215
click at [44, 194] on html "BETA My Workspace New app Marketplace Integrations Recent Blog Generation Pro L…" at bounding box center [197, 107] width 394 height 215
click at [67, 23] on button at bounding box center [68, 22] width 8 height 8
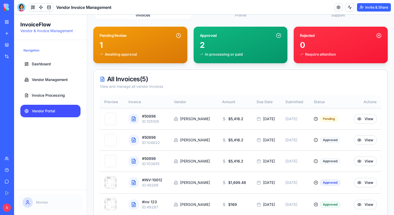
scroll to position [100, 0]
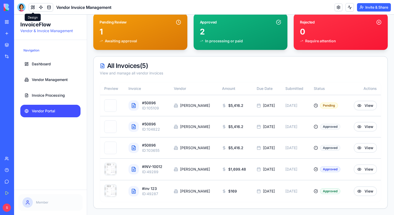
click at [33, 9] on button at bounding box center [33, 7] width 8 height 8
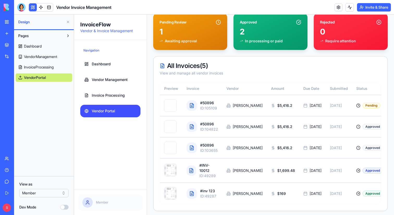
click at [42, 192] on html "BETA My Workspace New app Marketplace Integrations Recent Blog Generation Pro L…" at bounding box center [197, 107] width 394 height 215
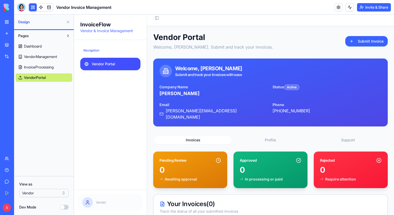
scroll to position [0, 0]
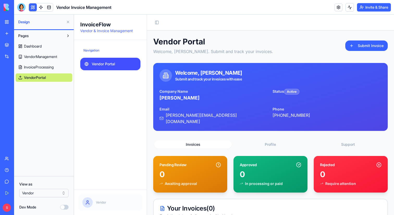
click at [371, 5] on button "Invite & Share" at bounding box center [374, 7] width 34 height 8
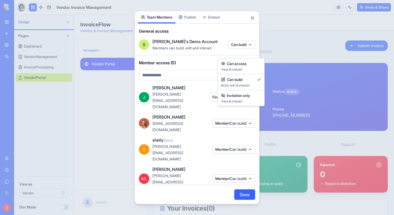
click at [241, 55] on body "BETA My Workspace New app Marketplace Integrations Recent Blog Generation Pro L…" at bounding box center [197, 107] width 394 height 215
click at [242, 70] on span "View & interact" at bounding box center [241, 69] width 40 height 4
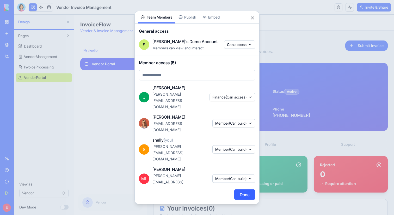
click at [232, 176] on span "(Can build)" at bounding box center [237, 178] width 17 height 4
click at [193, 88] on div at bounding box center [197, 107] width 394 height 215
click at [188, 23] on button "Publish" at bounding box center [187, 17] width 24 height 12
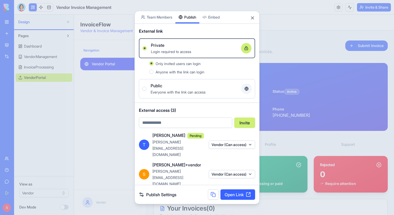
click at [157, 125] on input "email" at bounding box center [185, 122] width 93 height 10
click at [167, 74] on span "Anyone with the link can login" at bounding box center [180, 71] width 49 height 4
click at [154, 74] on button "Anyone with the link can login" at bounding box center [151, 71] width 4 height 4
click at [167, 65] on span "Only invited users can login" at bounding box center [178, 63] width 45 height 4
click at [154, 65] on button "Only invited users can login" at bounding box center [151, 63] width 4 height 4
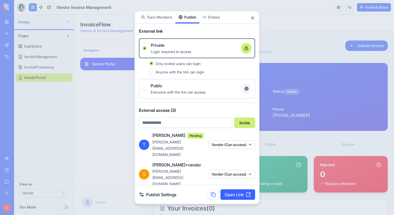
click at [144, 90] on button "Public Everyone with the link can access" at bounding box center [144, 88] width 4 height 4
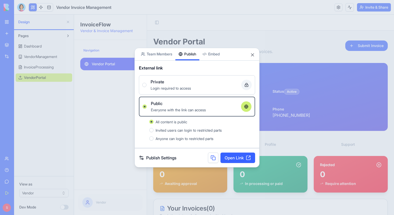
click at [152, 130] on button "Invited users can login to restricted parts" at bounding box center [151, 130] width 4 height 4
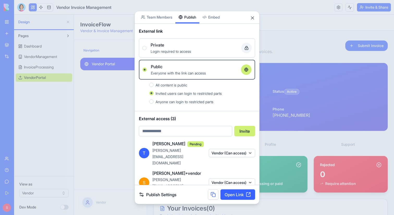
click at [144, 49] on button "Private Login required to access" at bounding box center [144, 48] width 4 height 4
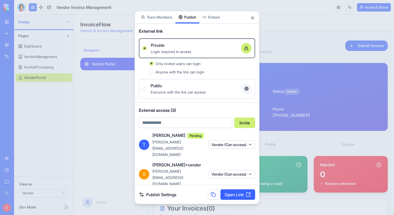
click at [189, 20] on button "Publish" at bounding box center [187, 17] width 24 height 12
click at [252, 19] on button "Close" at bounding box center [252, 17] width 5 height 5
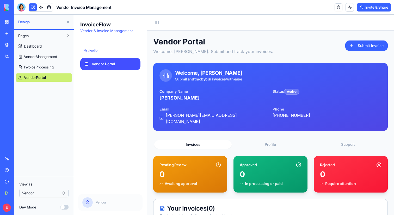
click at [372, 8] on button "Invite & Share" at bounding box center [374, 7] width 34 height 8
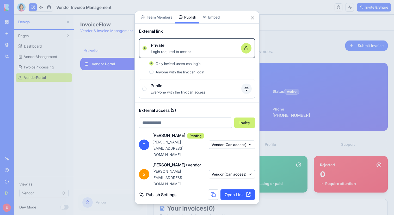
click at [215, 21] on body "BETA My Workspace New app Marketplace Integrations Recent Blog Generation Pro L…" at bounding box center [197, 107] width 394 height 215
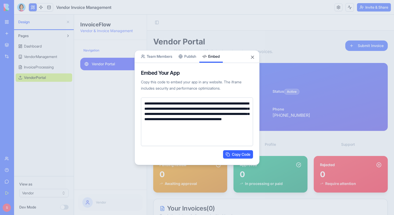
drag, startPoint x: 144, startPoint y: 103, endPoint x: 230, endPoint y: 139, distance: 93.2
click at [230, 139] on textarea "**********" at bounding box center [197, 121] width 112 height 48
click at [253, 56] on button "Close" at bounding box center [252, 56] width 5 height 5
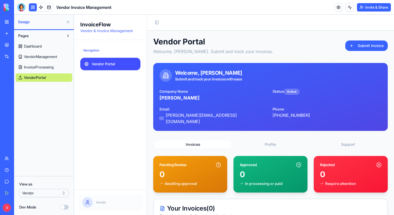
click at [19, 180] on div "Give feedback" at bounding box center [16, 181] width 7 height 5
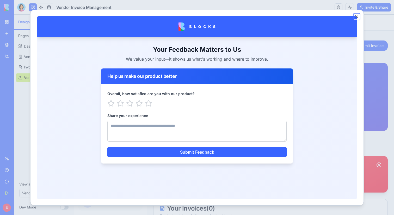
click at [357, 16] on button "Close" at bounding box center [356, 16] width 5 height 5
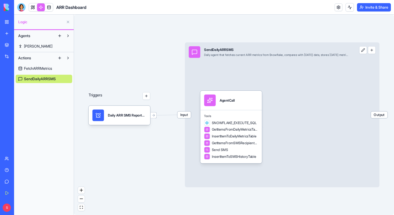
click at [230, 69] on div "Input SendDailyARRSMS Daily agent that fetches current ARR metrics from Snowfla…" at bounding box center [282, 114] width 195 height 144
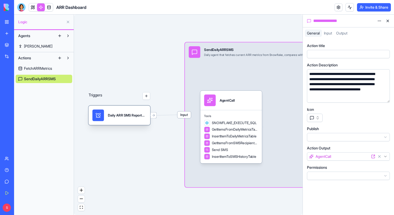
click at [119, 122] on div "Daily ARR SMS ReportTrigger" at bounding box center [120, 114] width 62 height 19
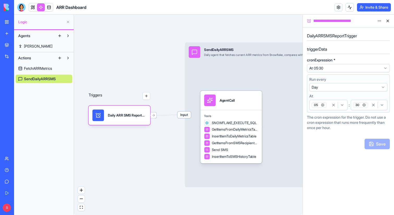
click at [388, 19] on button at bounding box center [388, 21] width 8 height 8
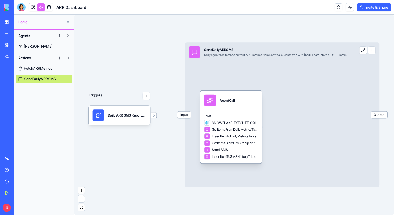
click at [243, 102] on div "AgentCall" at bounding box center [231, 99] width 54 height 11
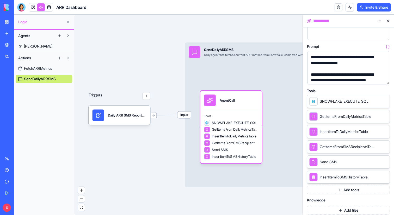
scroll to position [54, 0]
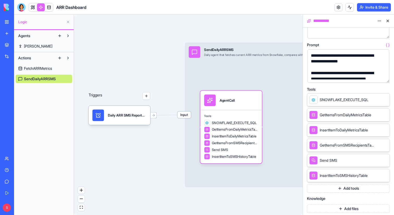
click at [384, 77] on button "button" at bounding box center [384, 77] width 8 height 8
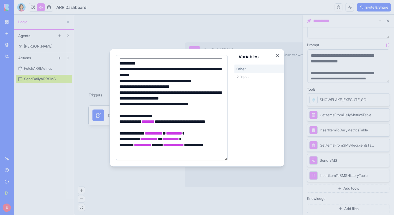
scroll to position [21, 0]
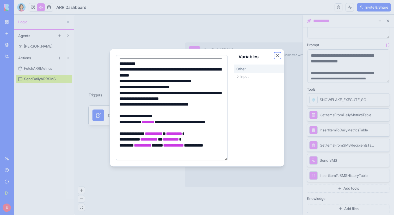
click at [277, 54] on button "Close" at bounding box center [277, 55] width 5 height 5
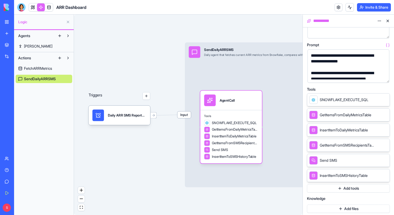
click at [389, 19] on button at bounding box center [388, 21] width 8 height 8
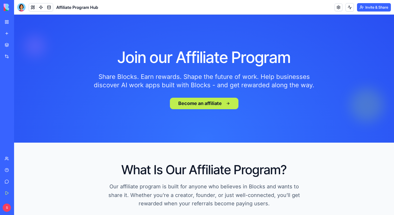
click at [32, 8] on button at bounding box center [33, 7] width 8 height 8
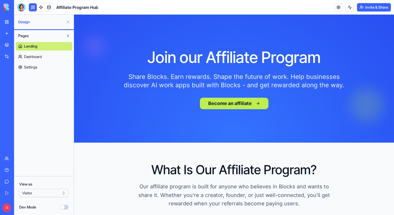
click at [28, 69] on span "Settings" at bounding box center [30, 66] width 13 height 5
click at [29, 66] on span "Settings" at bounding box center [30, 66] width 13 height 5
click at [27, 66] on span "Settings" at bounding box center [30, 66] width 13 height 5
click at [52, 190] on html "BETA My Workspace New app Marketplace Integrations Recent HR Performance Review…" at bounding box center [197, 107] width 394 height 215
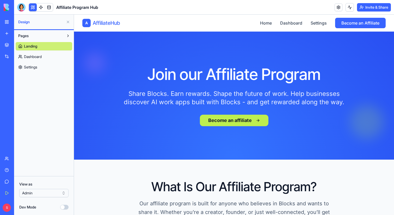
click at [37, 67] on span "Settings" at bounding box center [30, 66] width 13 height 5
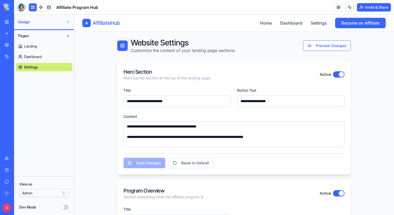
click at [34, 45] on span "Landing" at bounding box center [30, 46] width 13 height 5
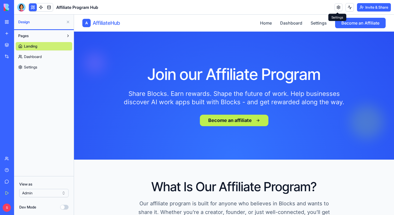
click at [338, 7] on link at bounding box center [339, 7] width 8 height 8
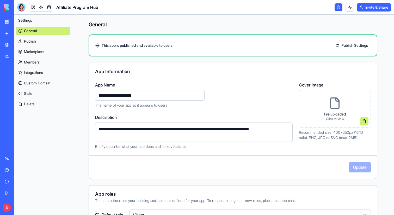
click at [39, 42] on link "Publish" at bounding box center [43, 41] width 55 height 8
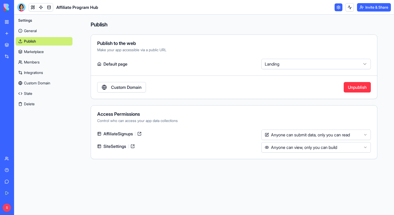
click at [358, 150] on html "BETA My Workspace New app Marketplace Integrations Recent HR Performance Review…" at bounding box center [197, 107] width 394 height 215
click at [243, 146] on html "BETA My Workspace New app Marketplace Integrations Recent HR Performance Review…" at bounding box center [197, 107] width 394 height 215
